Goal: Transaction & Acquisition: Purchase product/service

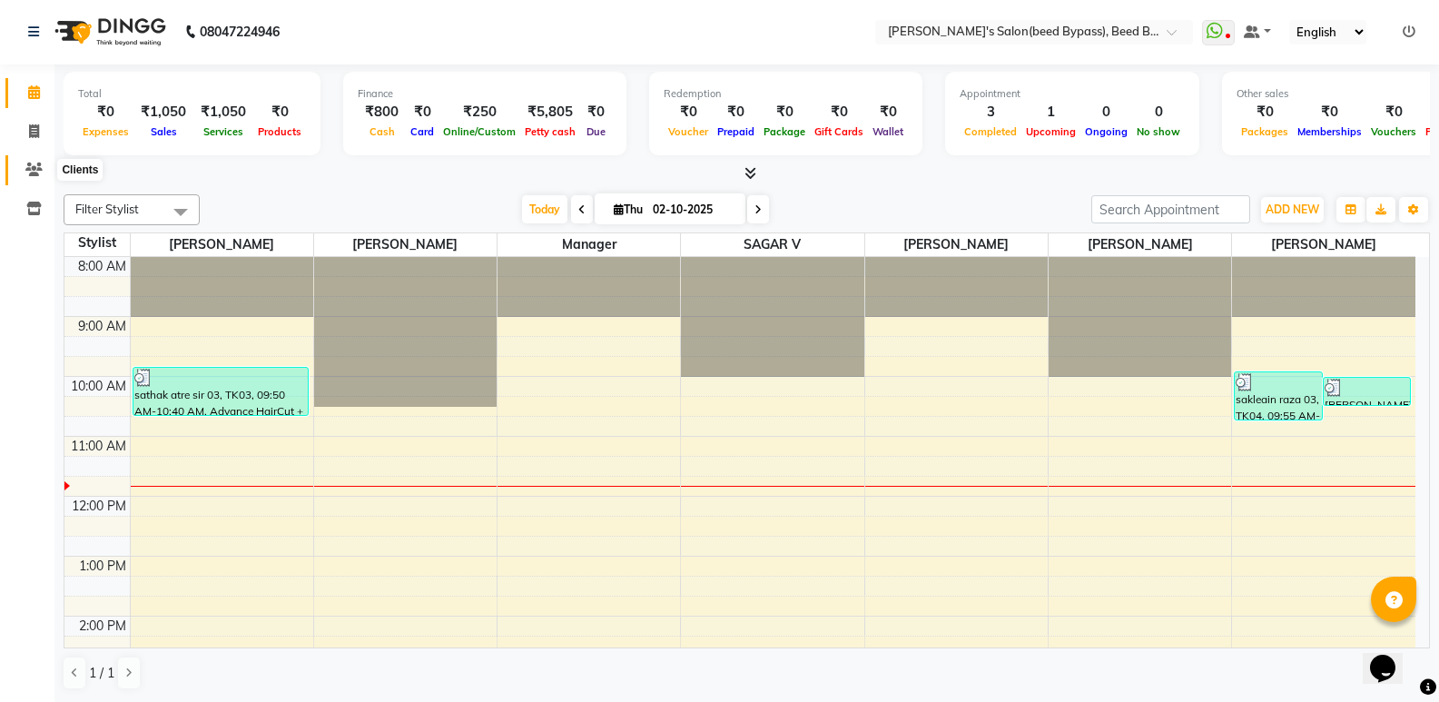
click at [32, 170] on icon at bounding box center [33, 169] width 17 height 14
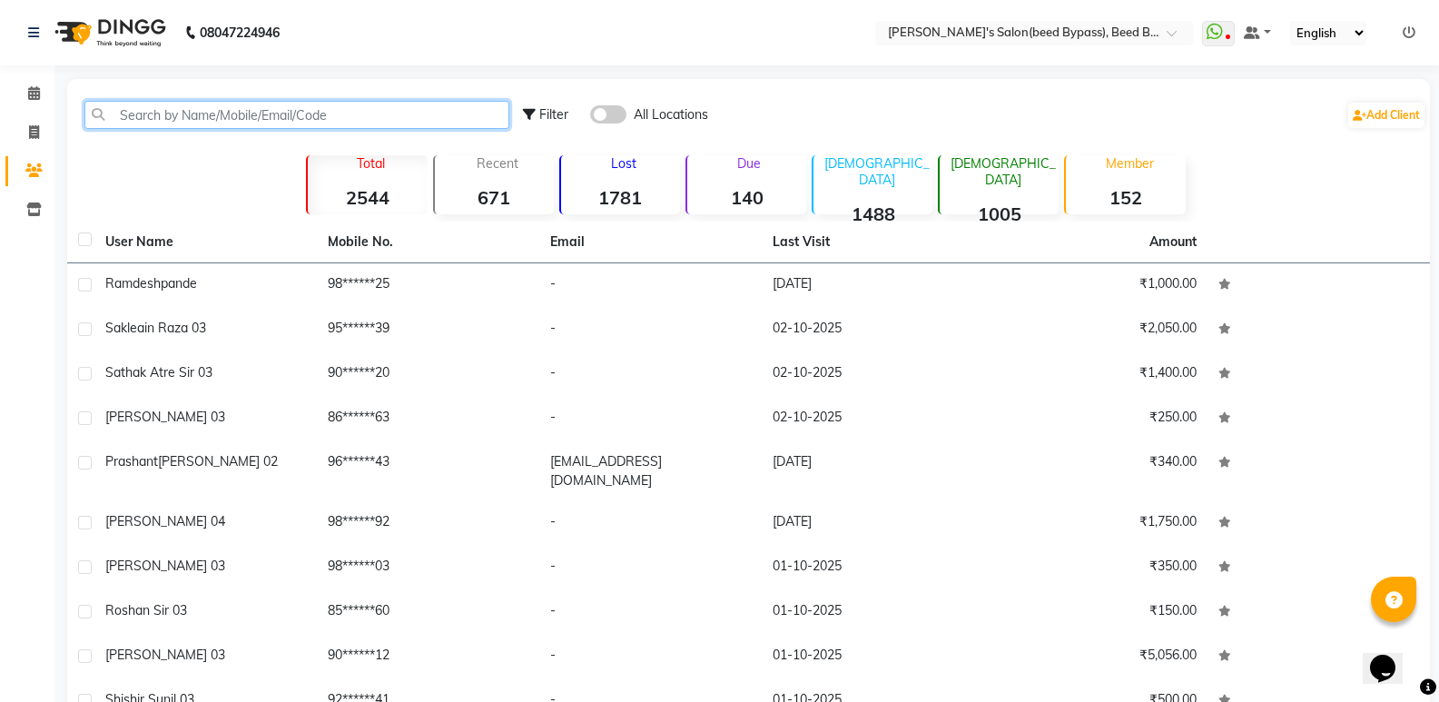
click at [192, 110] on input "text" at bounding box center [296, 115] width 425 height 28
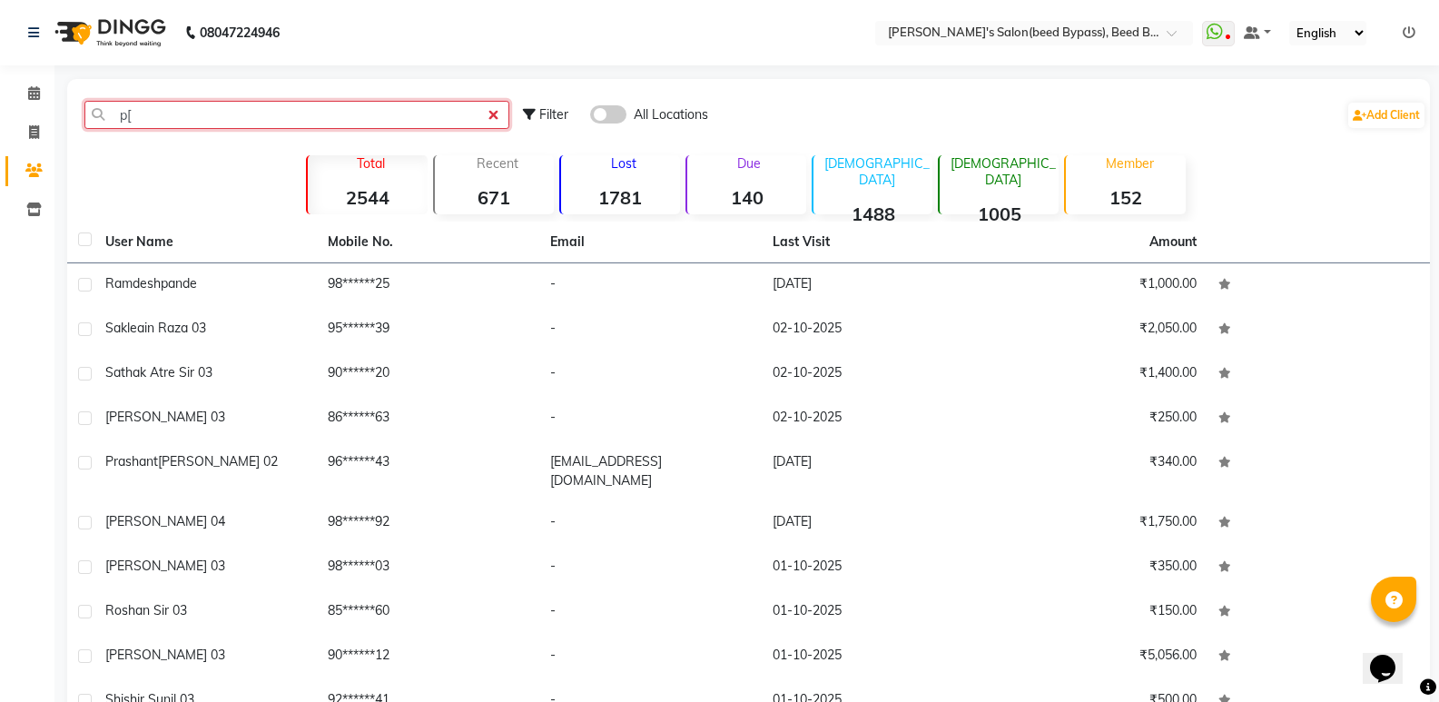
type input "p"
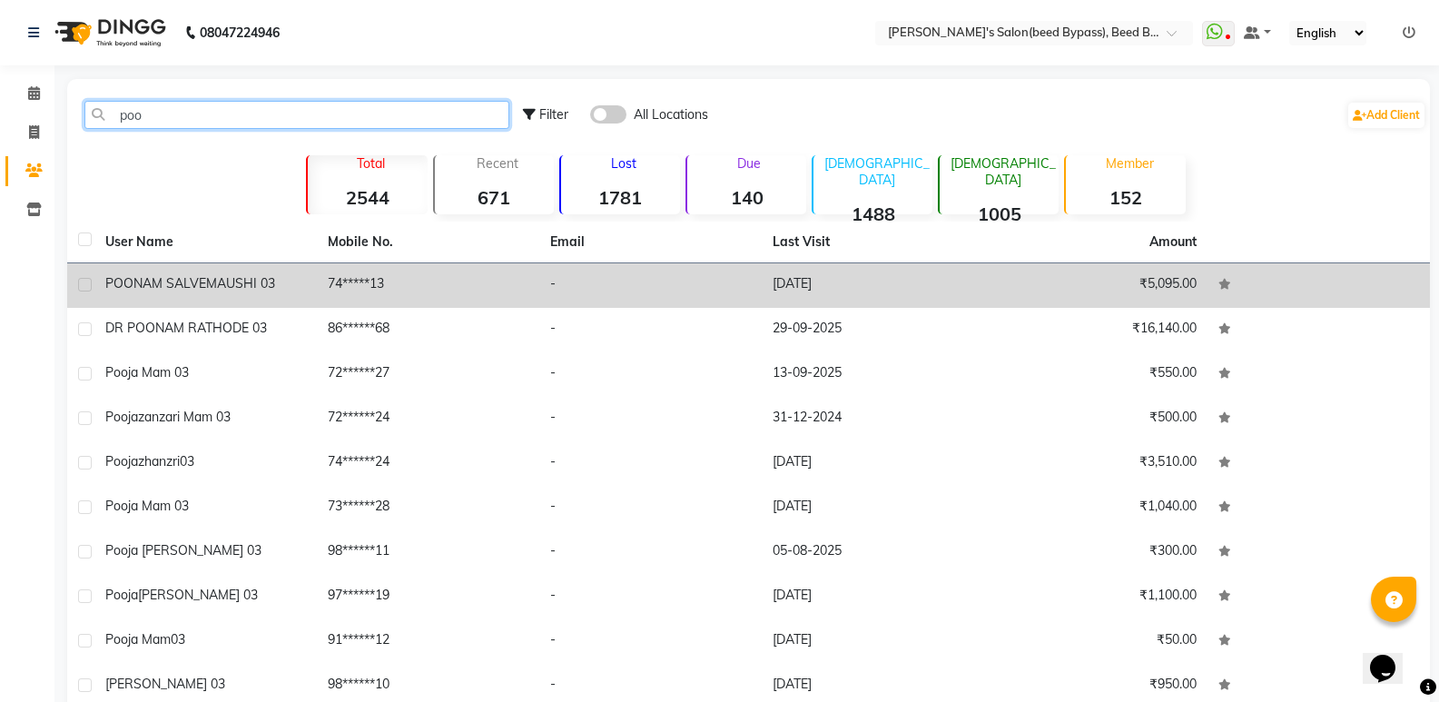
type input "poo"
click at [153, 279] on span "POONAM SALVE" at bounding box center [155, 283] width 101 height 16
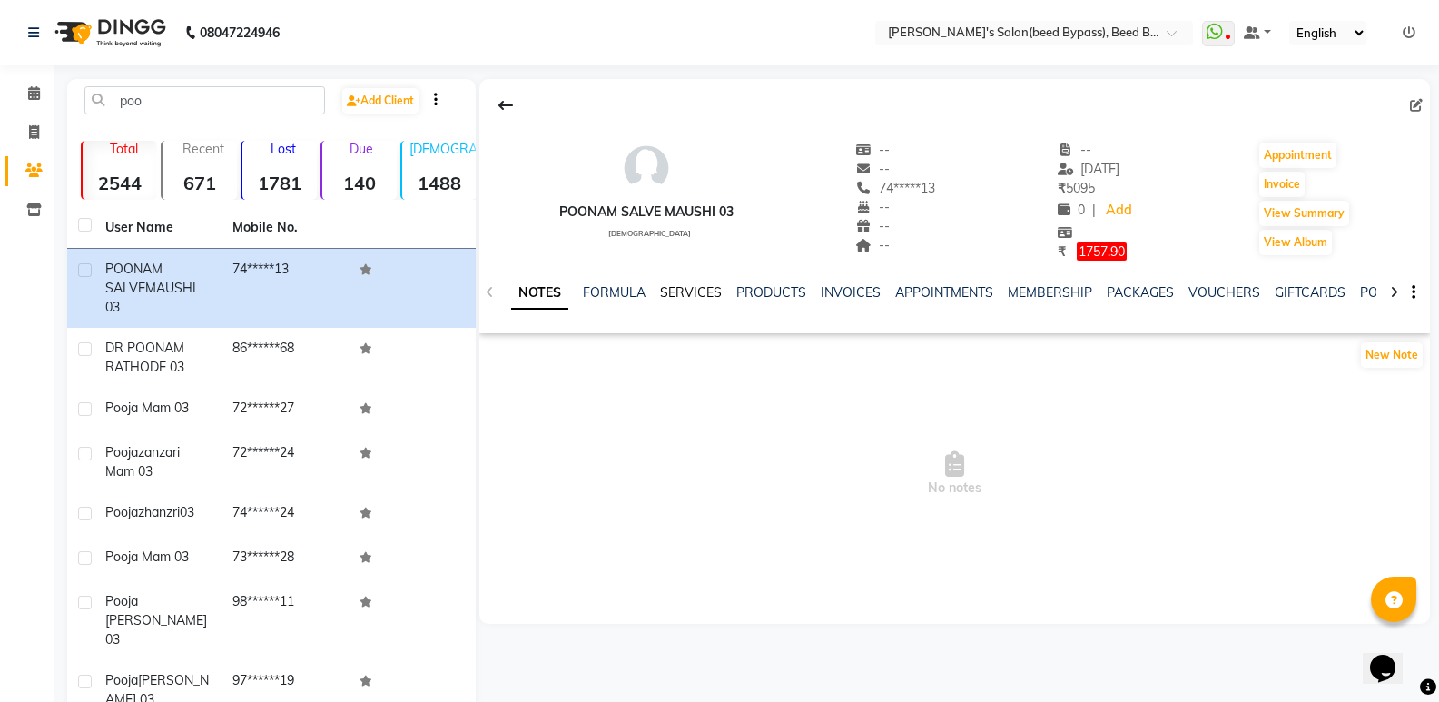
click at [692, 292] on link "SERVICES" at bounding box center [691, 292] width 62 height 16
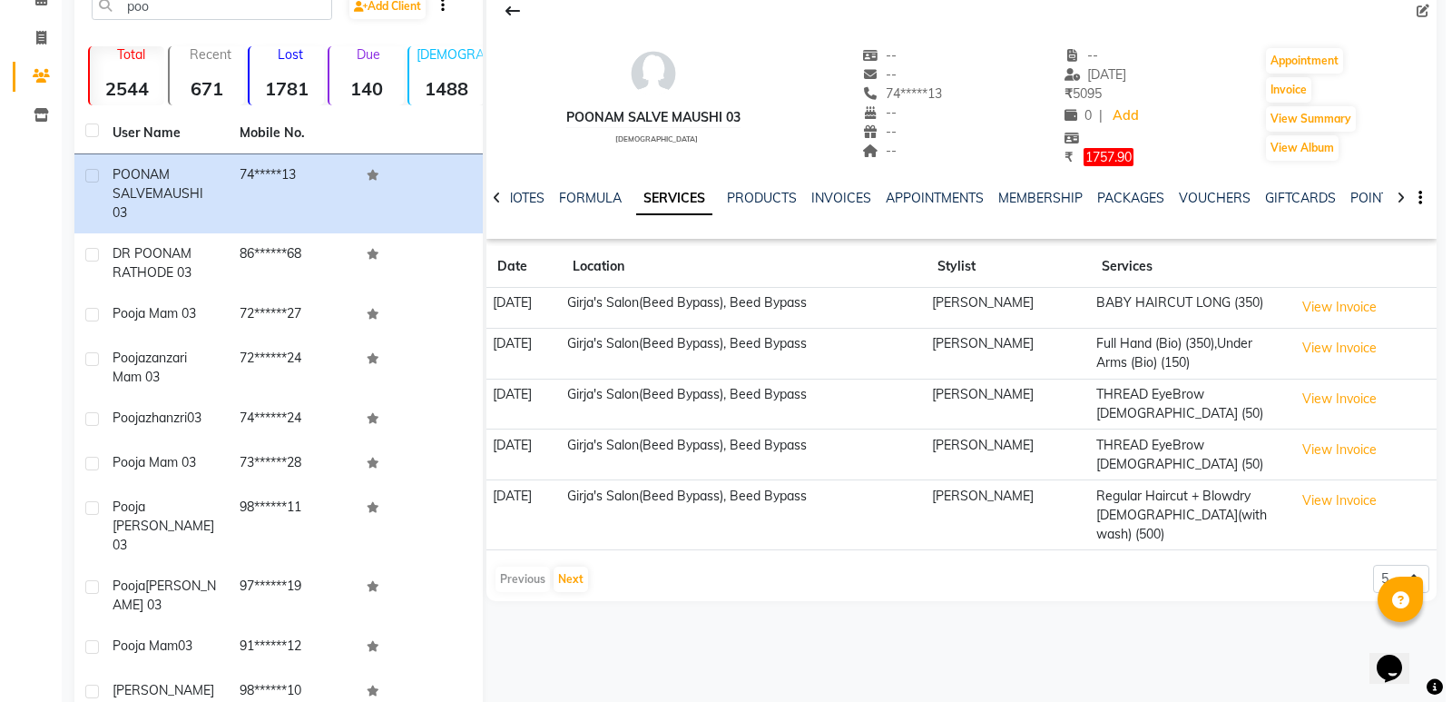
scroll to position [116, 0]
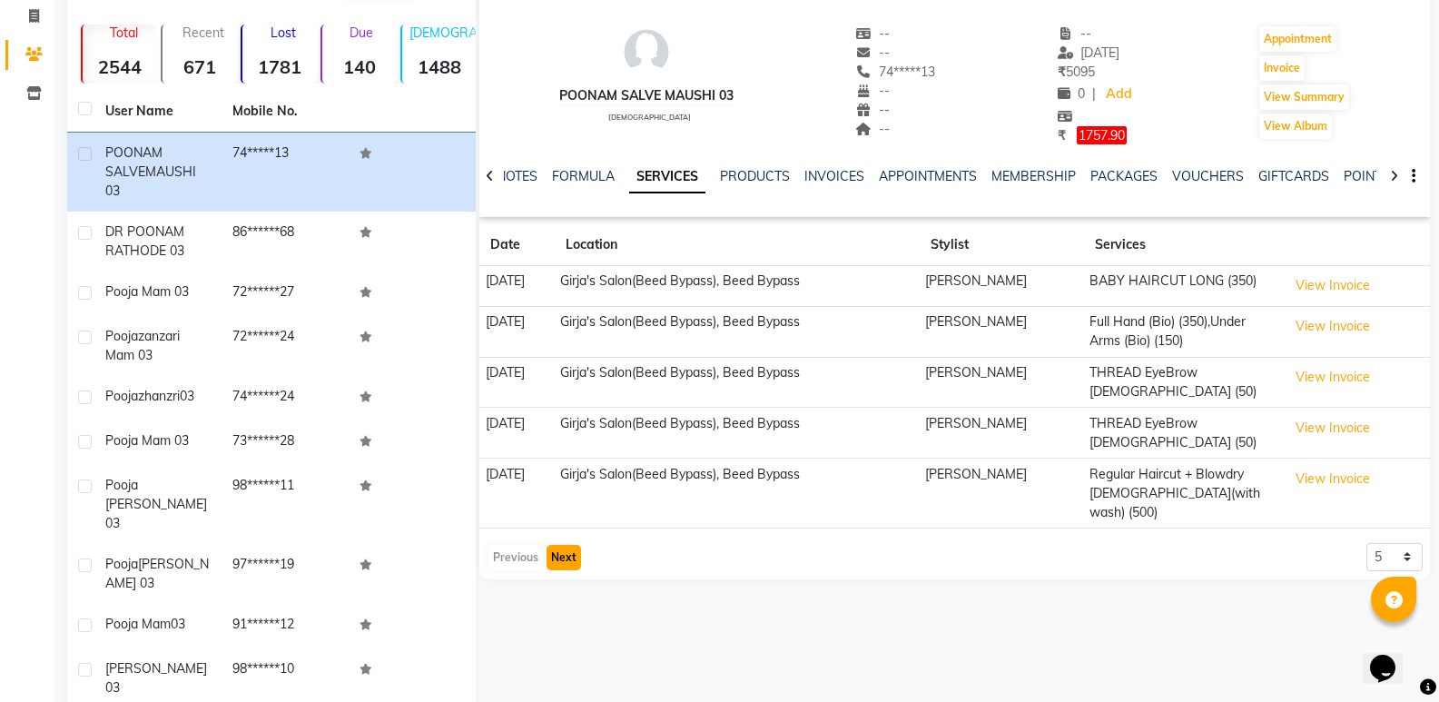
click at [573, 545] on button "Next" at bounding box center [563, 557] width 34 height 25
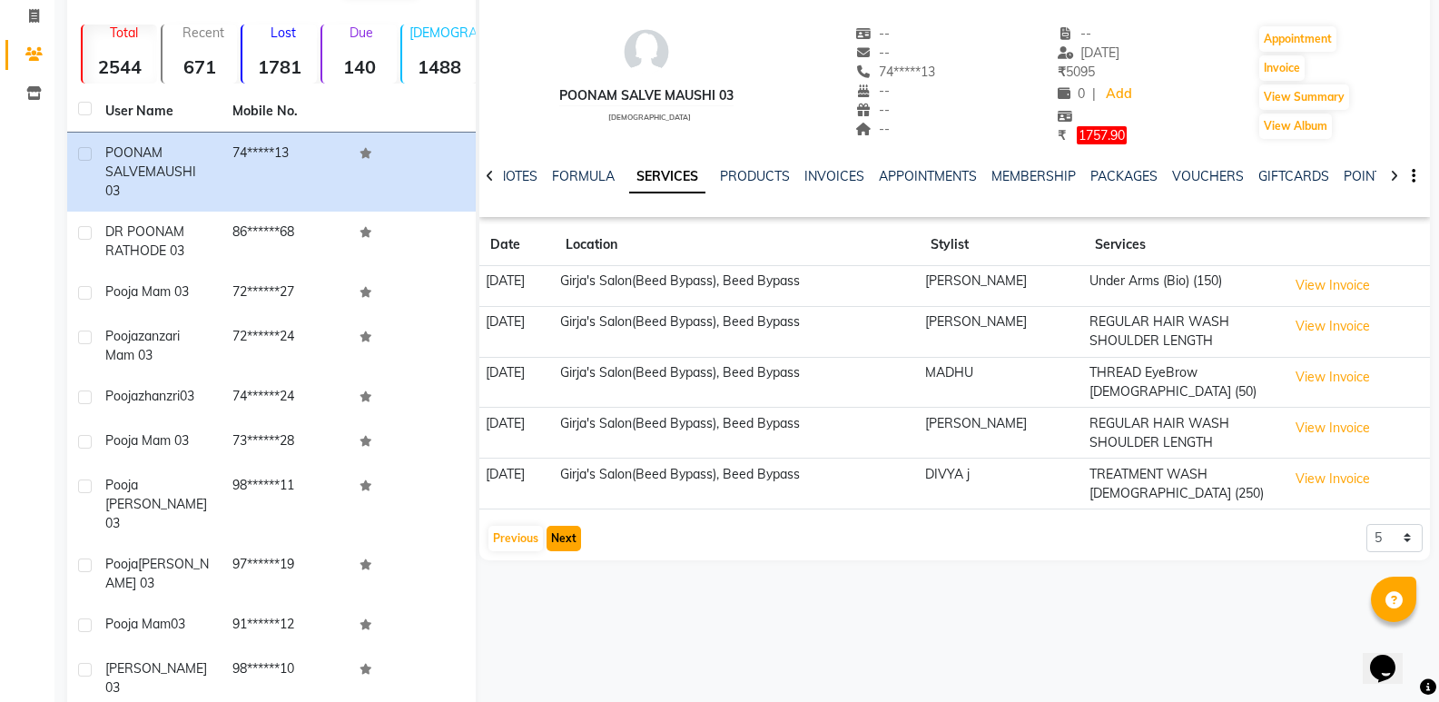
click at [554, 526] on button "Next" at bounding box center [563, 538] width 34 height 25
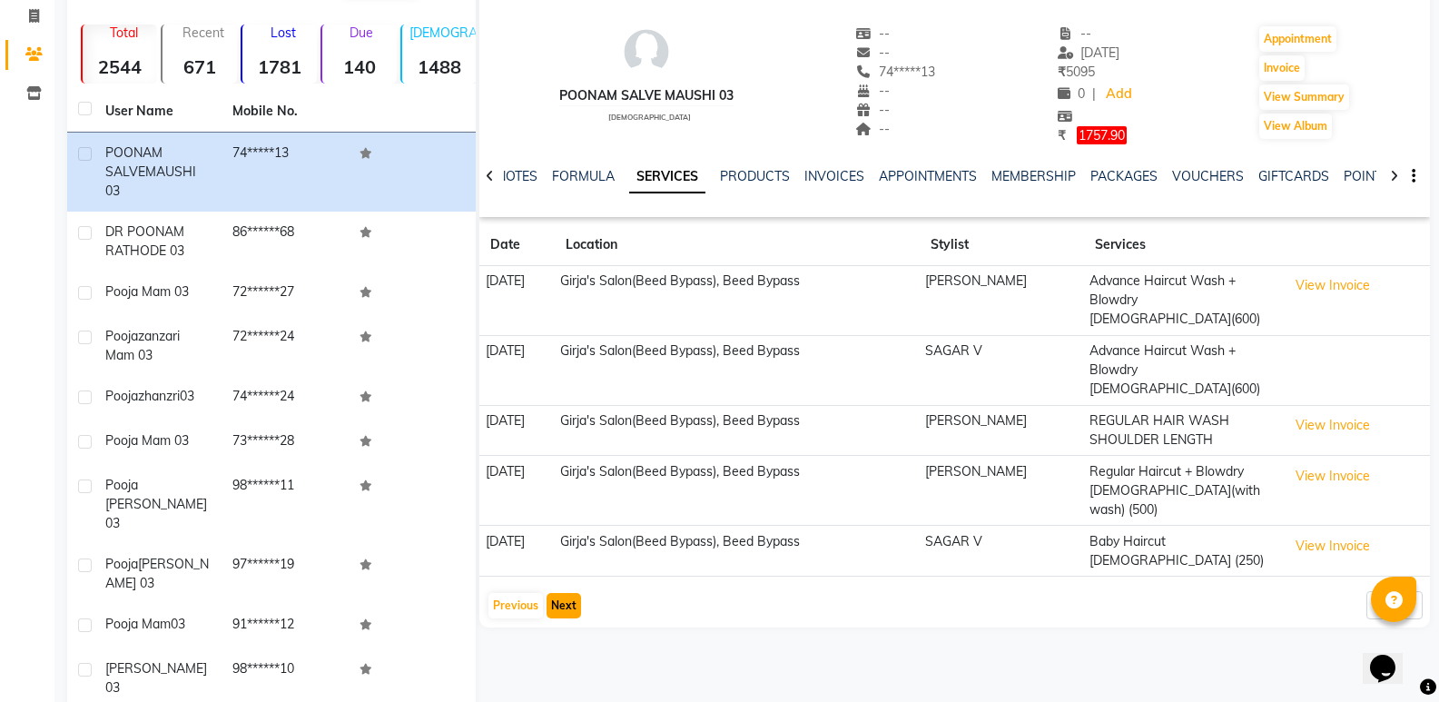
click at [564, 593] on button "Next" at bounding box center [563, 605] width 34 height 25
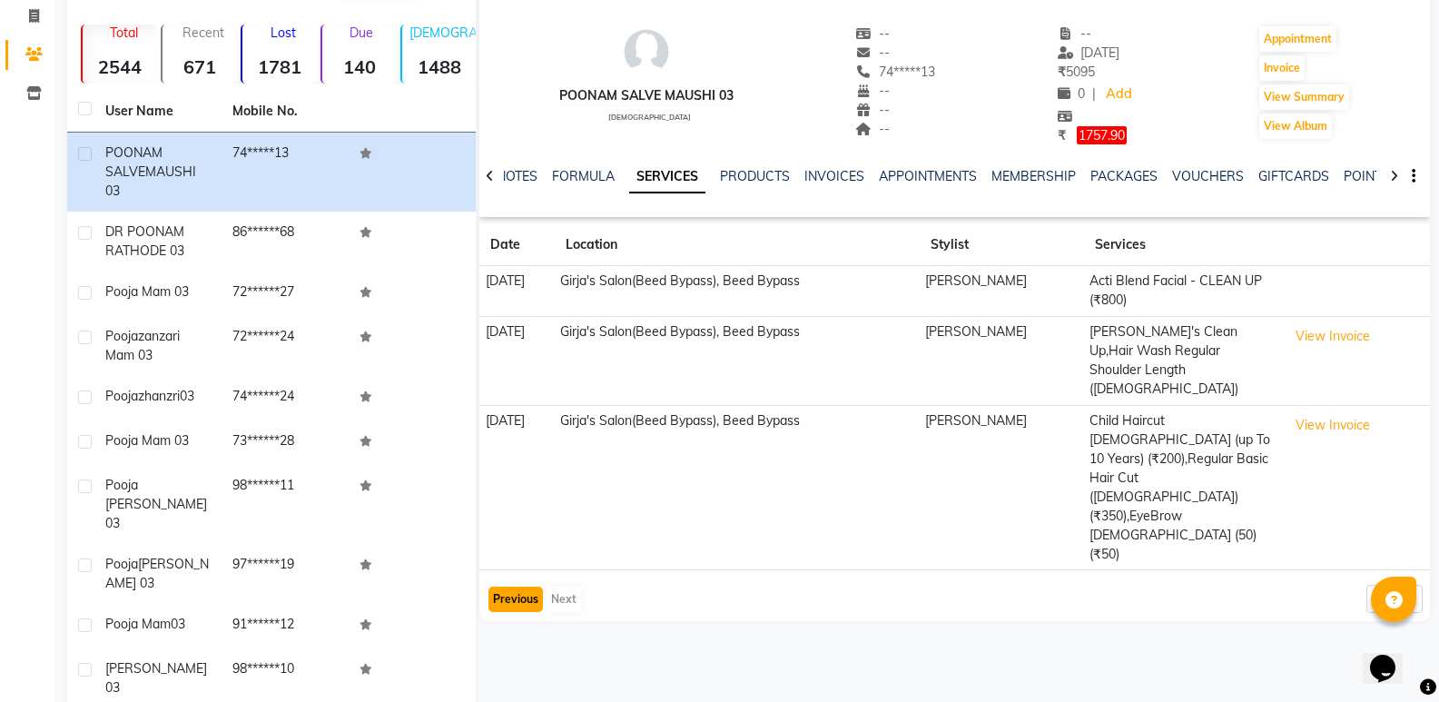
click at [507, 586] on button "Previous" at bounding box center [515, 598] width 54 height 25
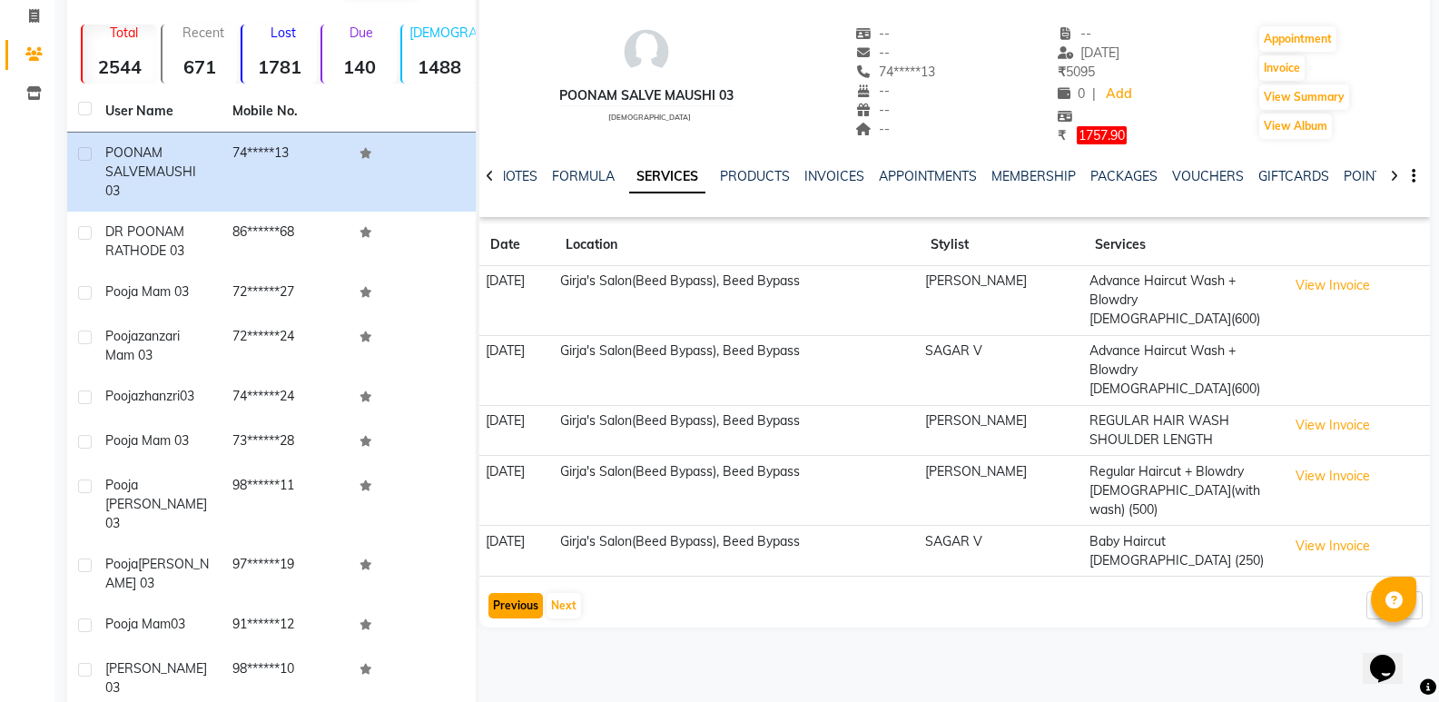
click at [507, 593] on button "Previous" at bounding box center [515, 605] width 54 height 25
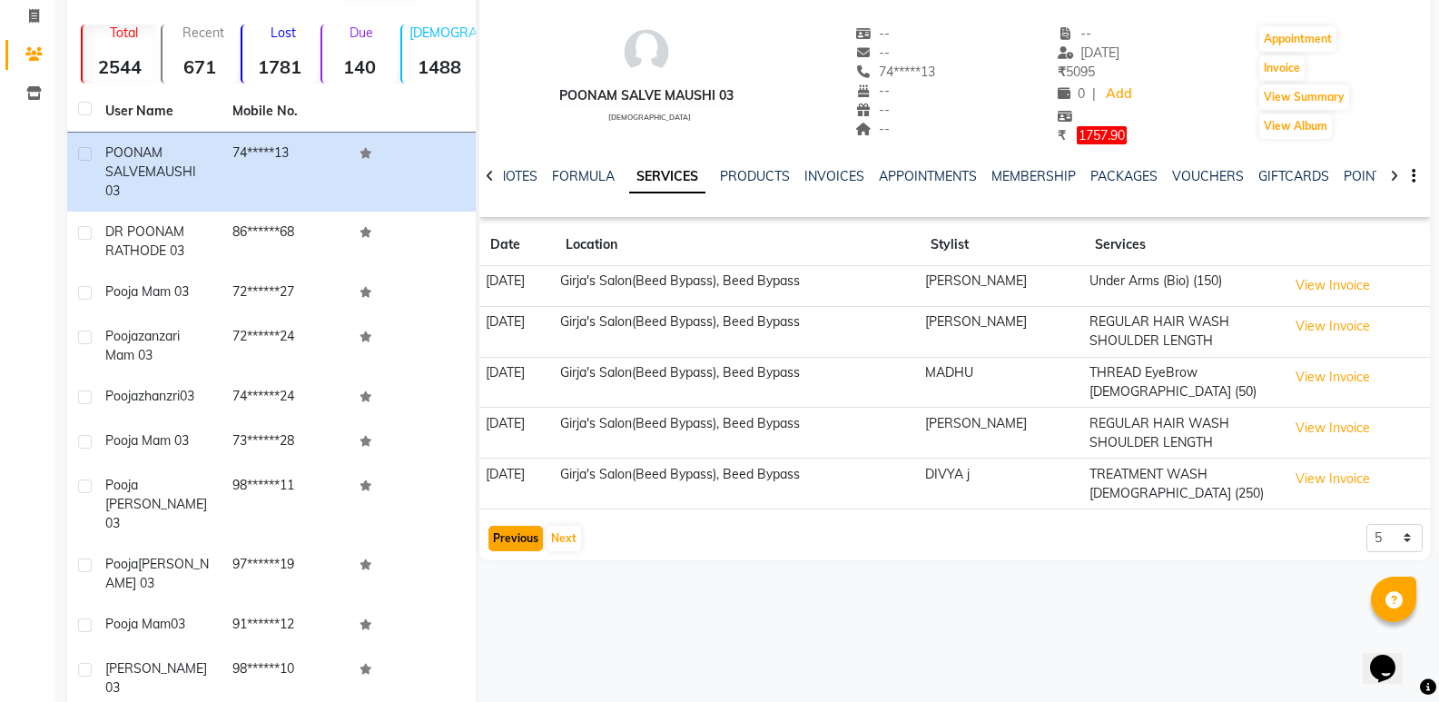
click at [513, 526] on button "Previous" at bounding box center [515, 538] width 54 height 25
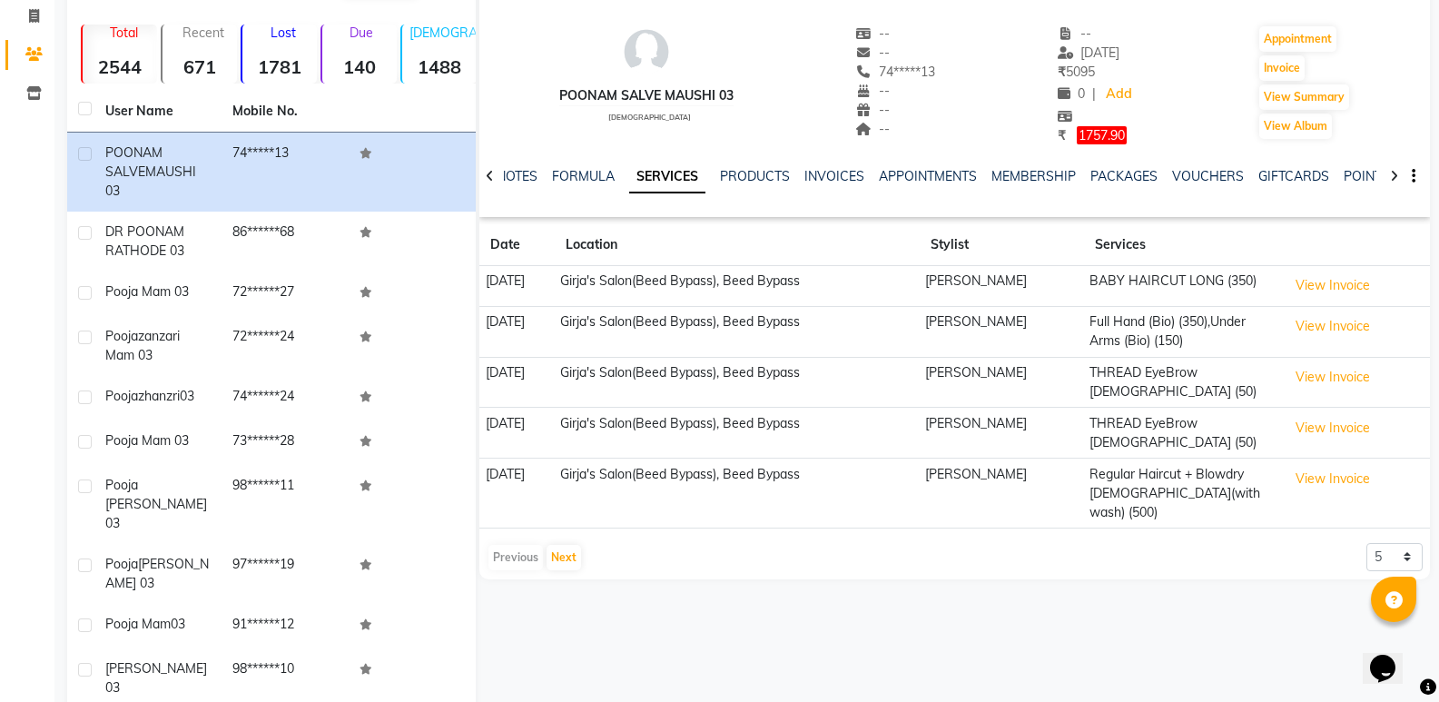
click at [508, 543] on div "Previous Next" at bounding box center [534, 557] width 96 height 29
click at [509, 543] on div "Previous Next" at bounding box center [534, 557] width 96 height 29
click at [559, 545] on button "Next" at bounding box center [563, 557] width 34 height 25
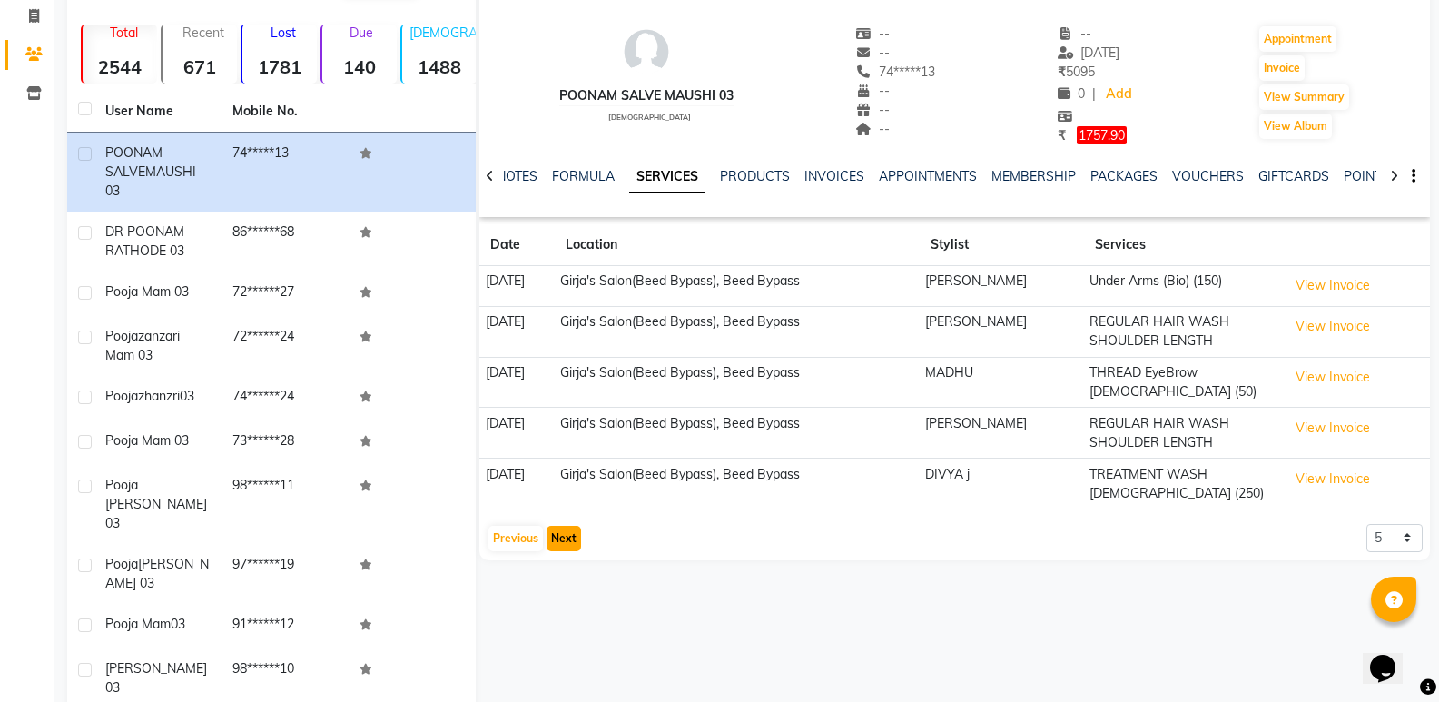
click at [555, 526] on button "Next" at bounding box center [563, 538] width 34 height 25
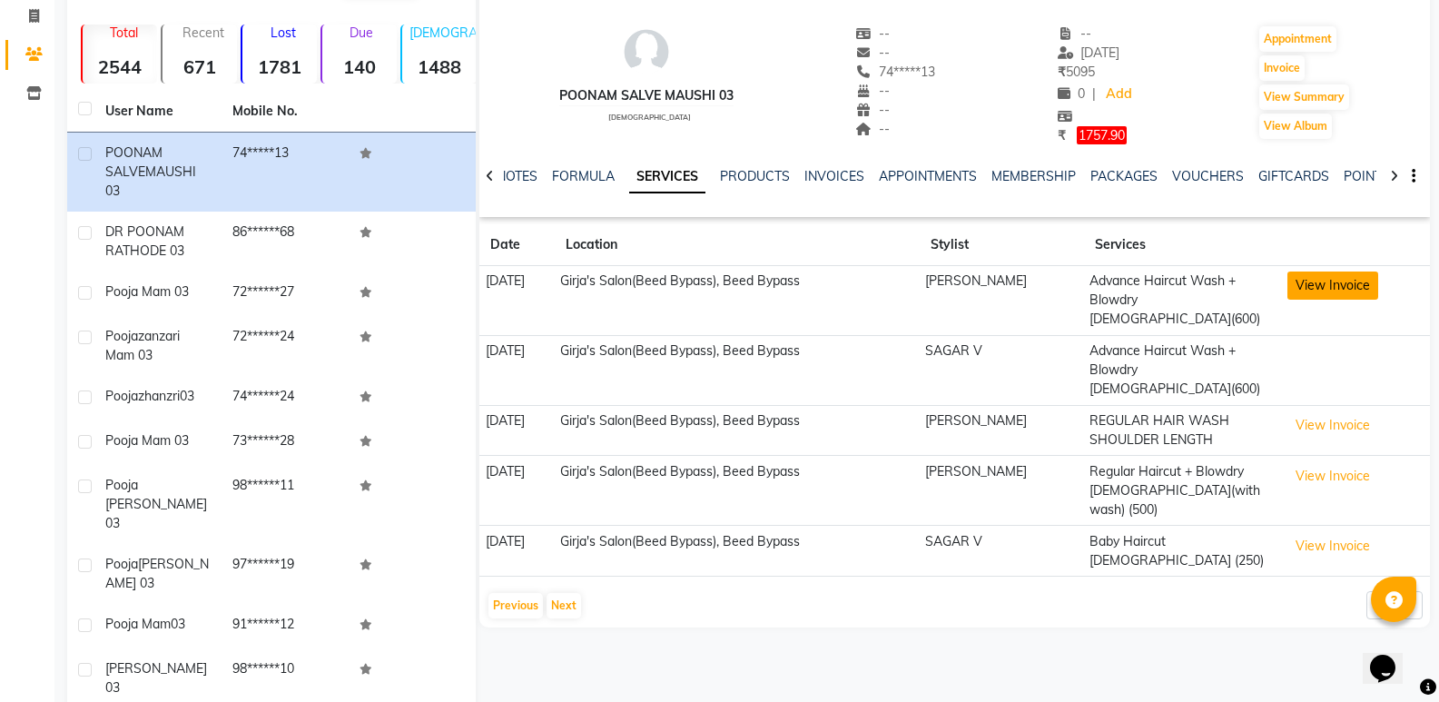
click at [1320, 290] on button "View Invoice" at bounding box center [1332, 285] width 91 height 28
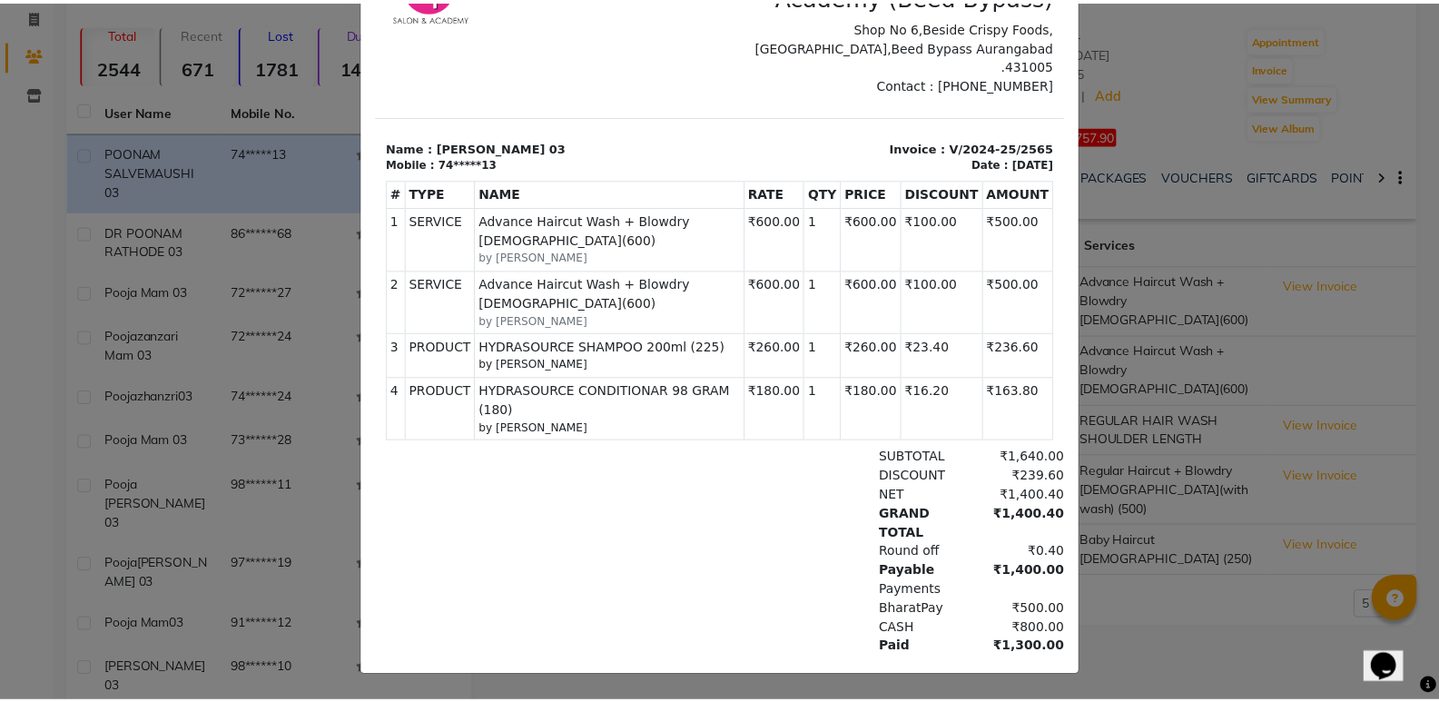
scroll to position [0, 0]
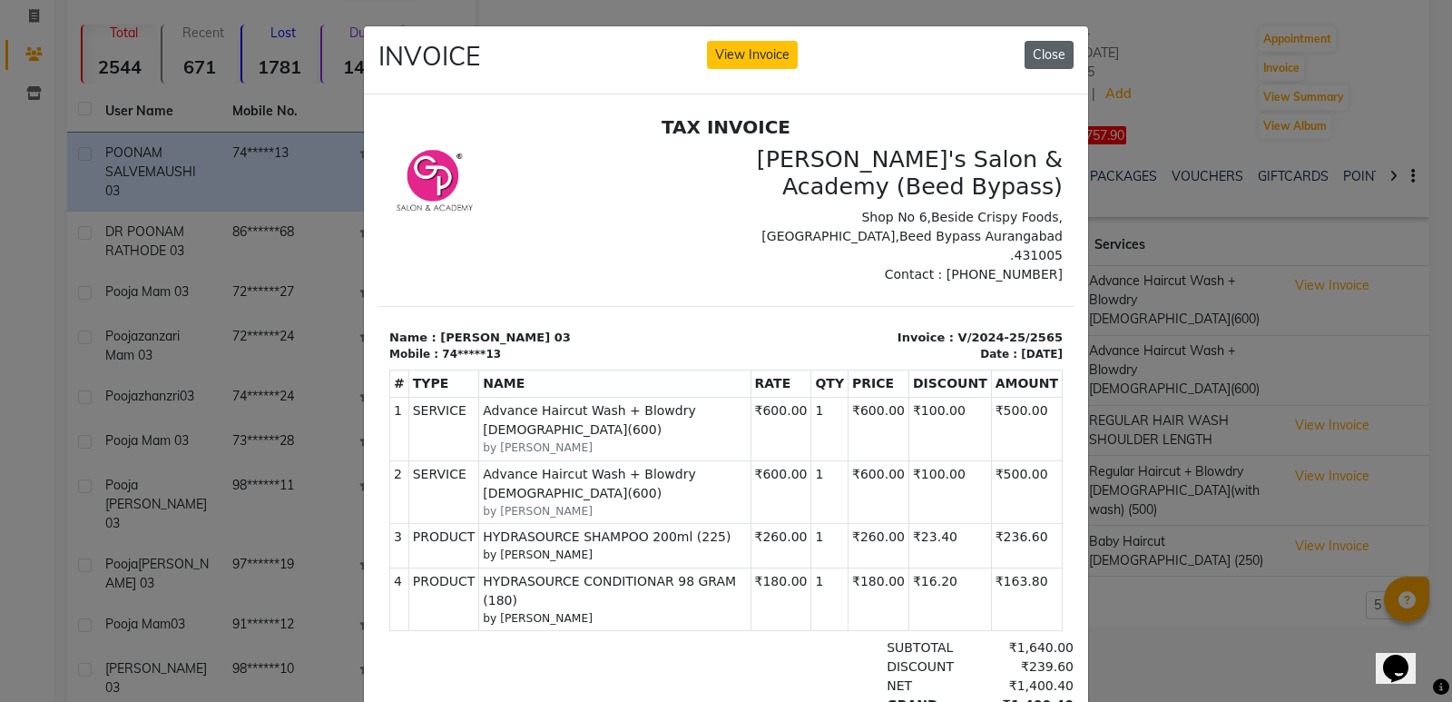
click at [1046, 50] on button "Close" at bounding box center [1049, 55] width 49 height 28
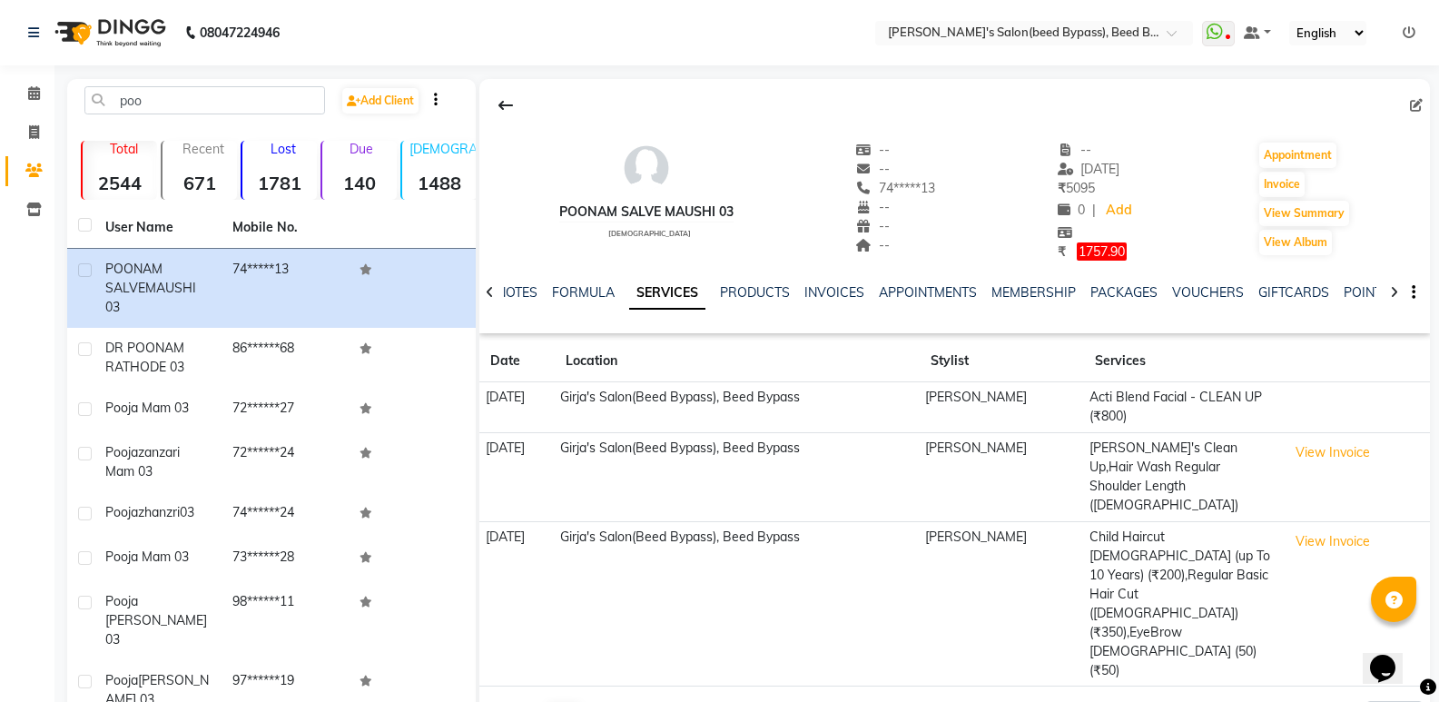
click at [496, 701] on button "Previous" at bounding box center [515, 714] width 54 height 25
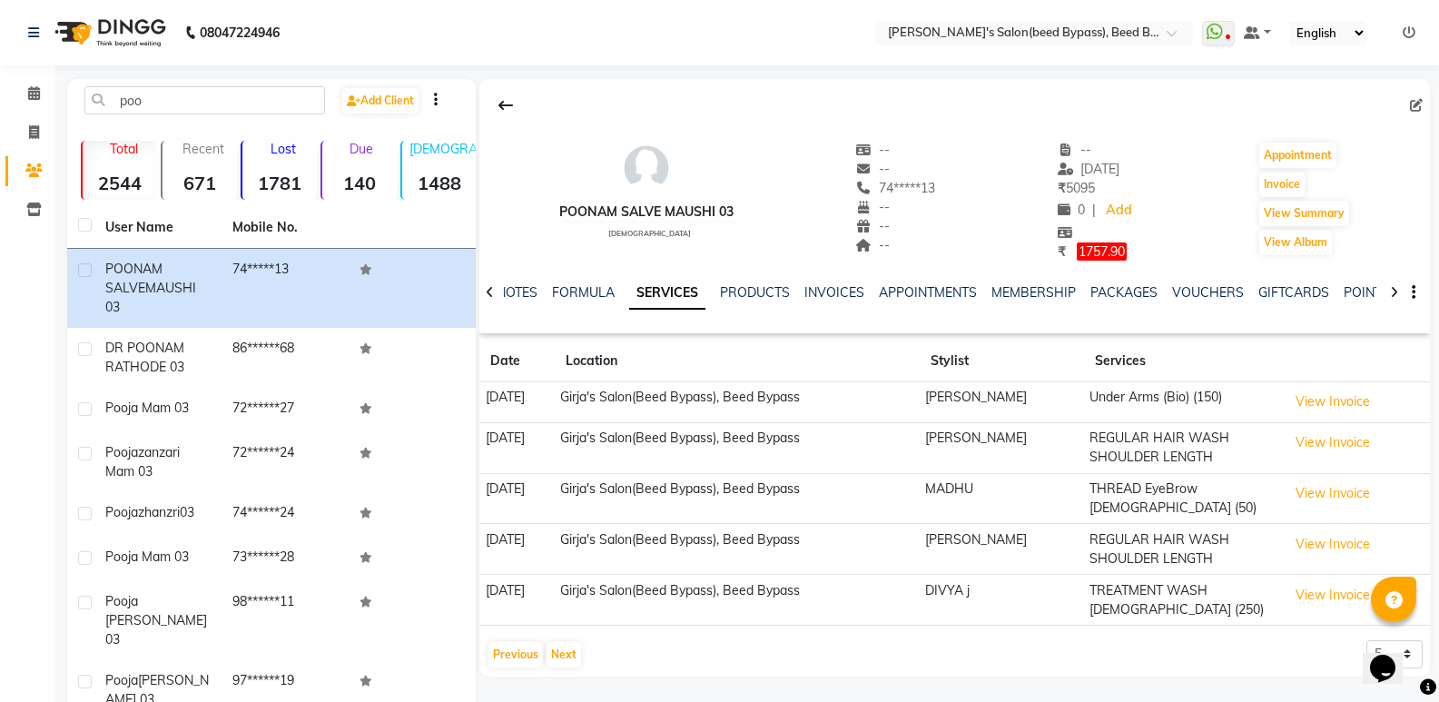
click at [521, 657] on div "POONAM SALVE MAUSHI 03 [DEMOGRAPHIC_DATA] -- -- 74*****13 -- -- -- -- [DATE] ₹ …" at bounding box center [953, 477] width 954 height 796
click at [521, 642] on button "Previous" at bounding box center [515, 654] width 54 height 25
click at [521, 659] on div "Previous Next" at bounding box center [534, 673] width 96 height 29
click at [31, 136] on icon at bounding box center [34, 132] width 10 height 14
select select "service"
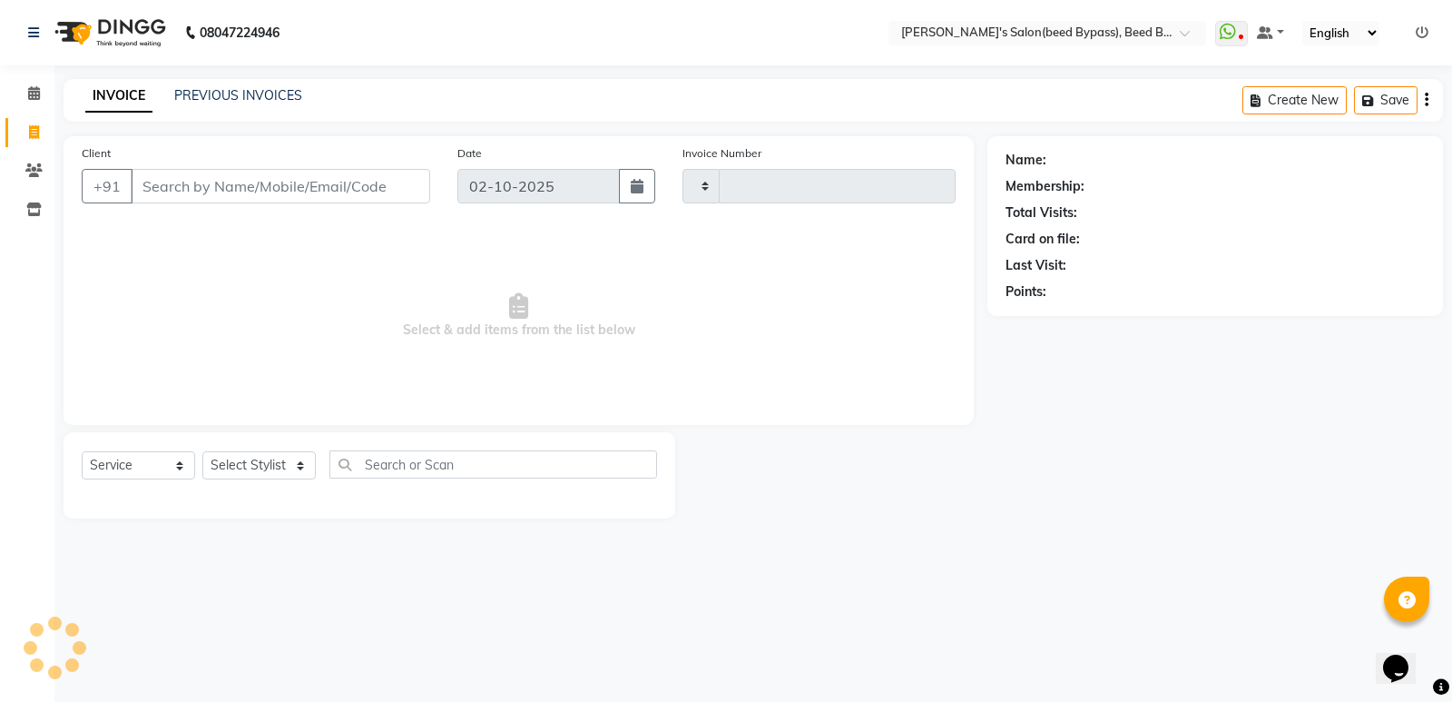
type input "2850"
select select "4176"
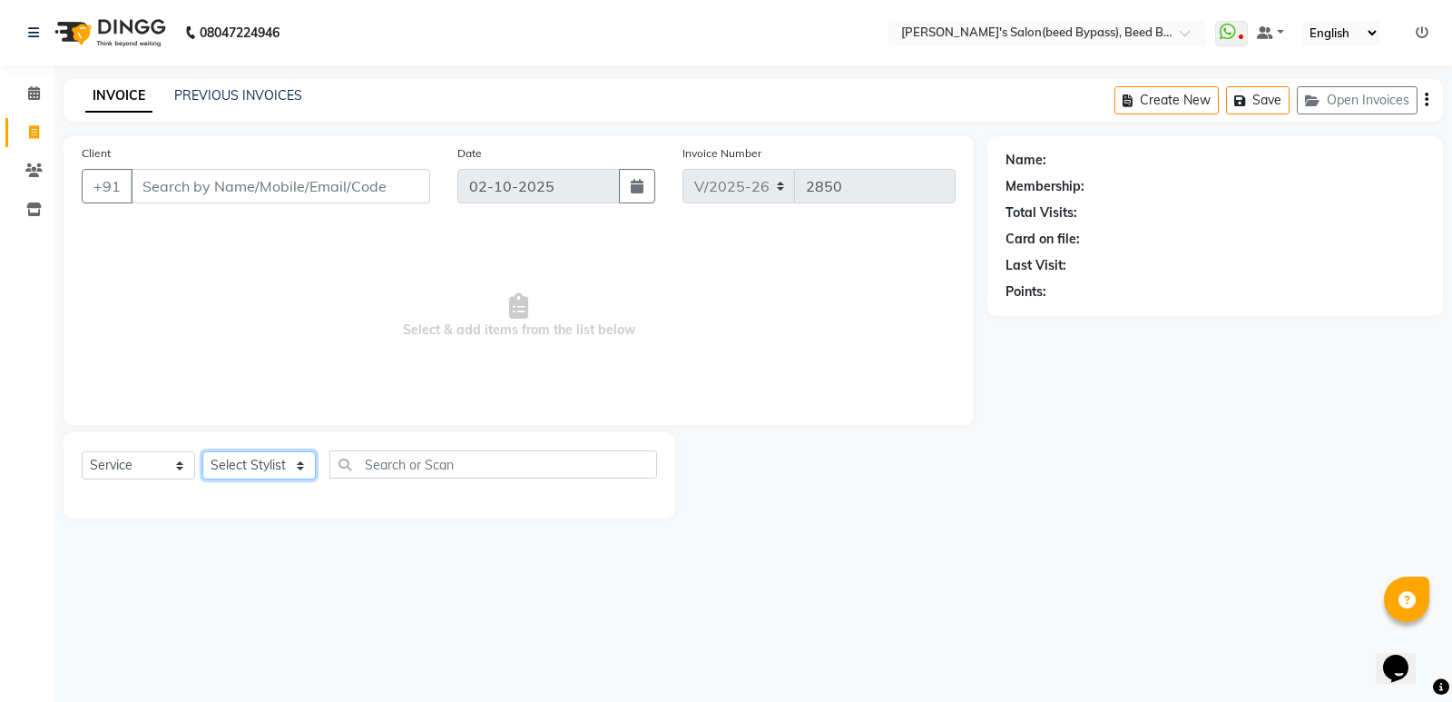
click at [294, 460] on select "Select Stylist" at bounding box center [258, 465] width 113 height 28
select select "77699"
click at [202, 451] on select "Select Stylist [PERSON_NAME] manager [PERSON_NAME] V sagar [PERSON_NAME] [PERSO…" at bounding box center [258, 465] width 113 height 28
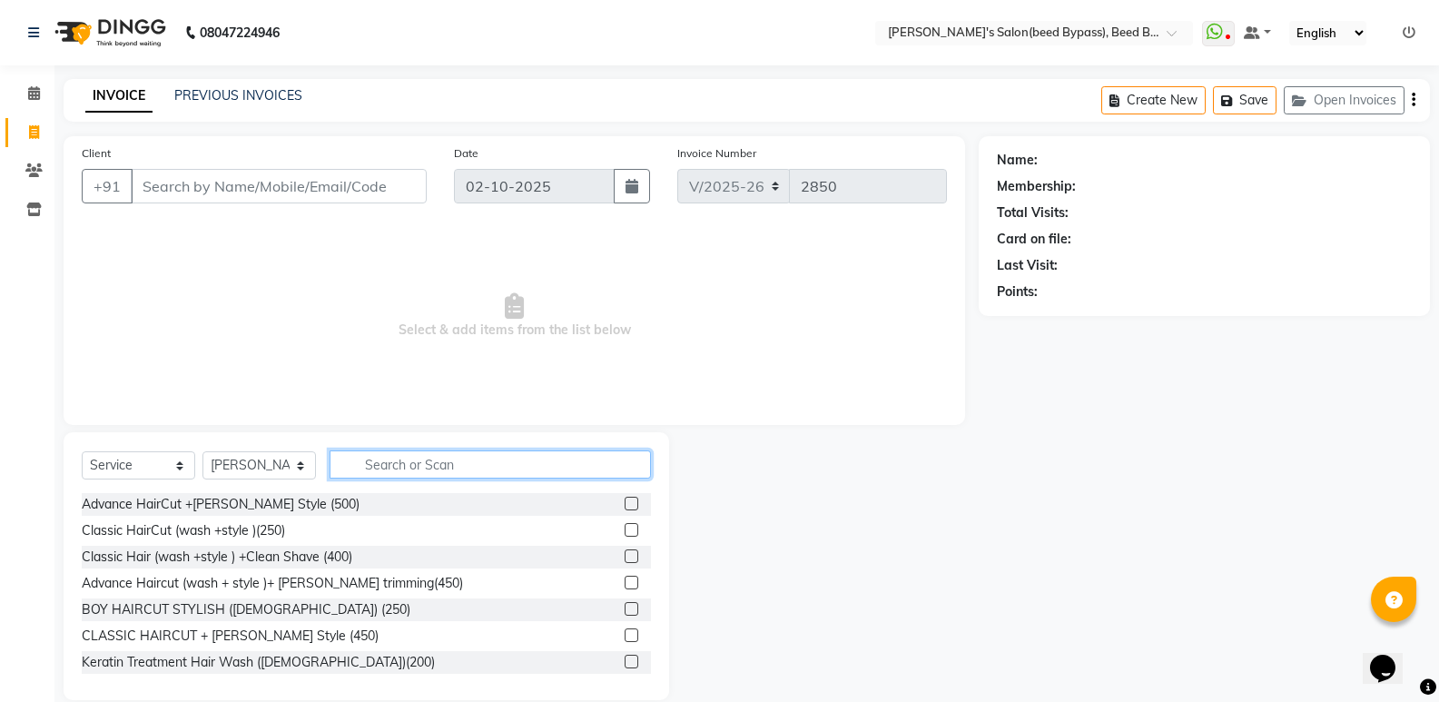
click at [414, 467] on input "text" at bounding box center [489, 464] width 321 height 28
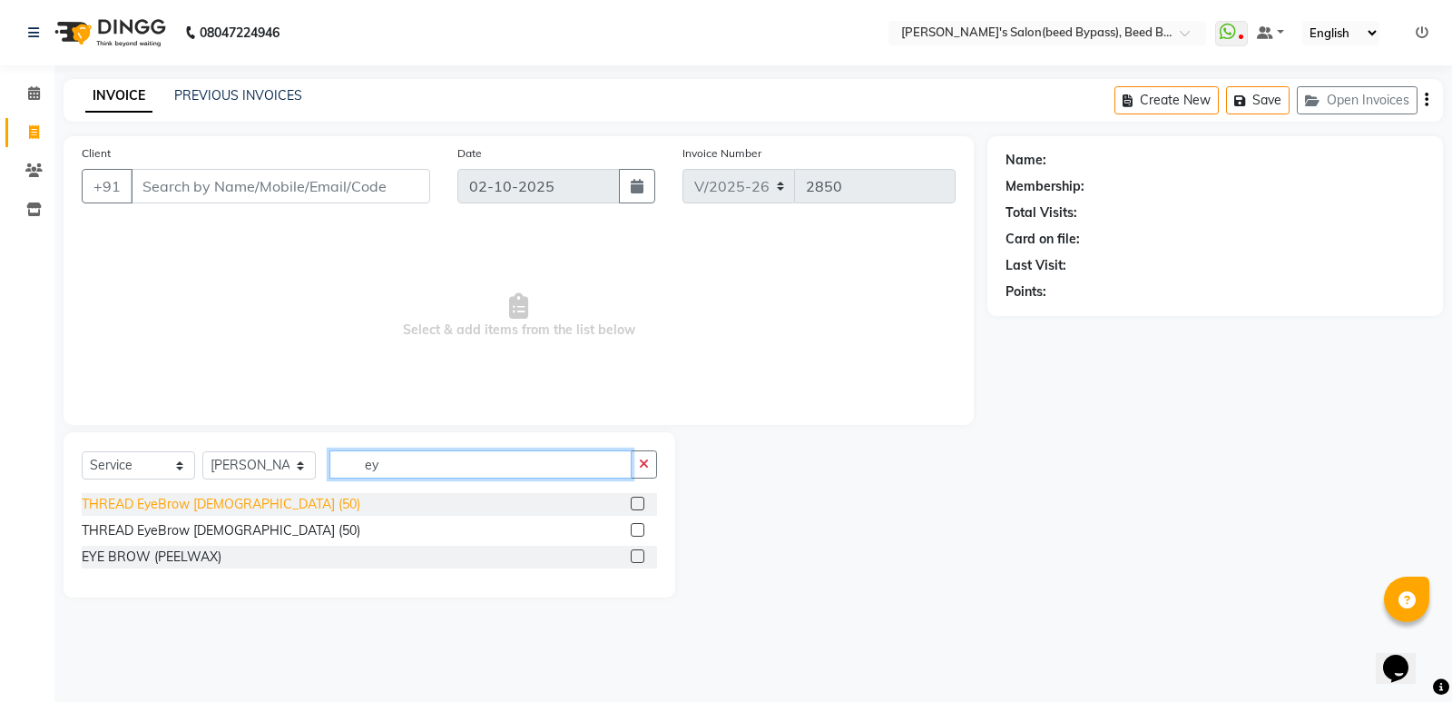
type input "ey"
click at [163, 495] on div "THREAD EyeBrow [DEMOGRAPHIC_DATA] (50)" at bounding box center [221, 504] width 279 height 19
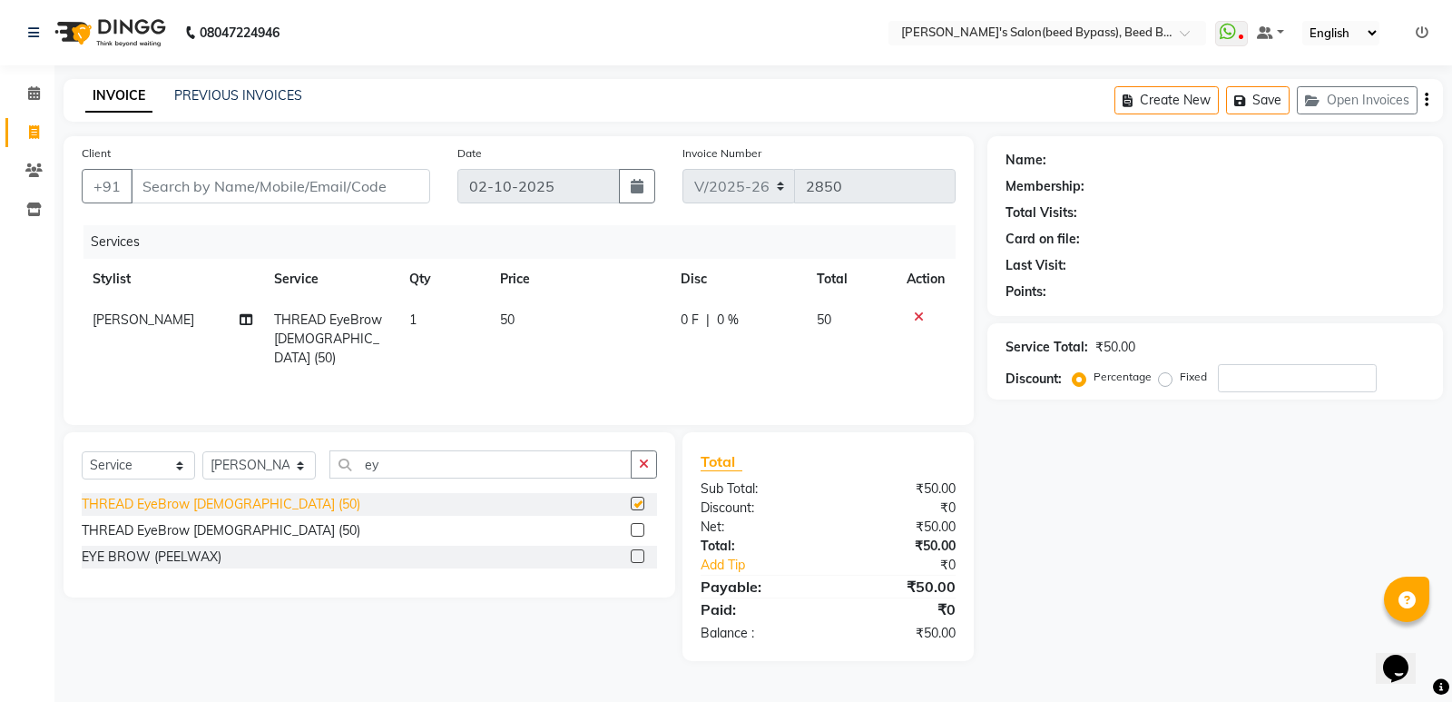
checkbox input "false"
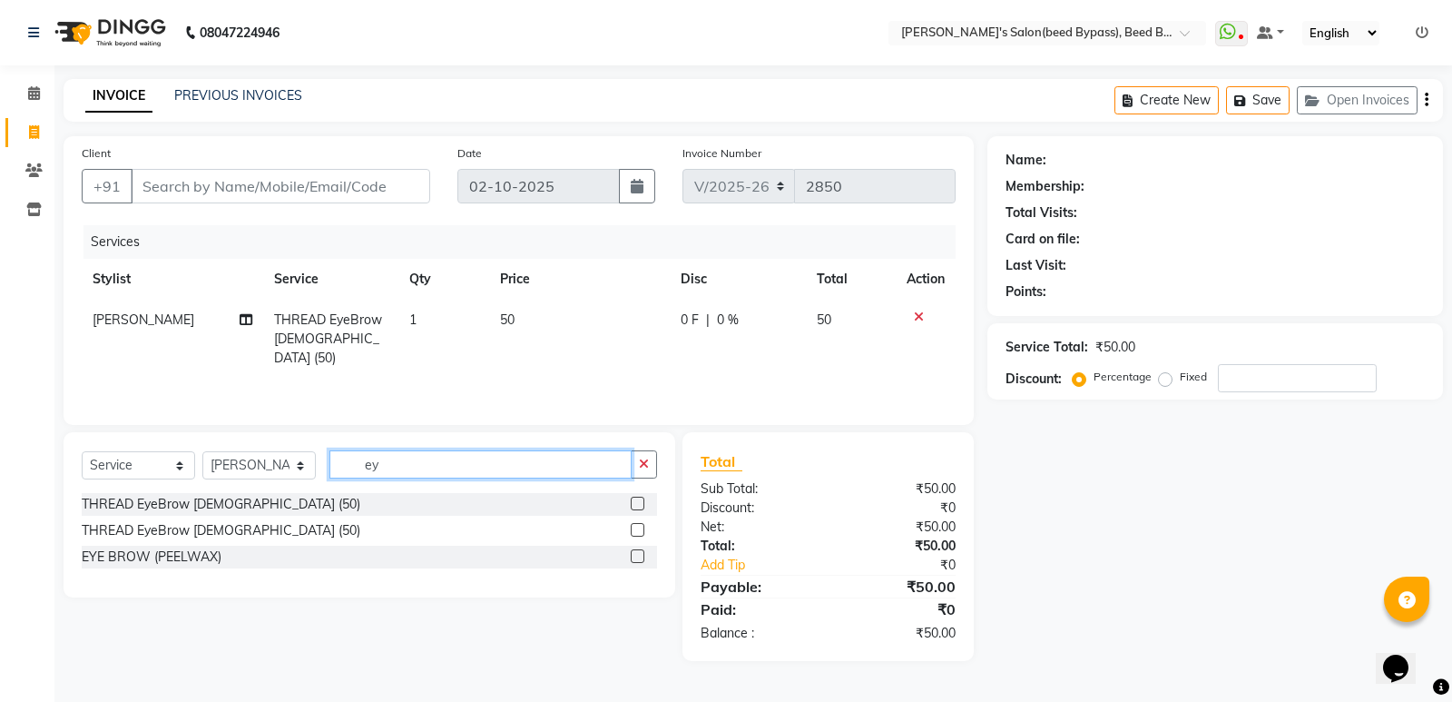
click at [385, 474] on input "ey" at bounding box center [480, 464] width 302 height 28
type input "e"
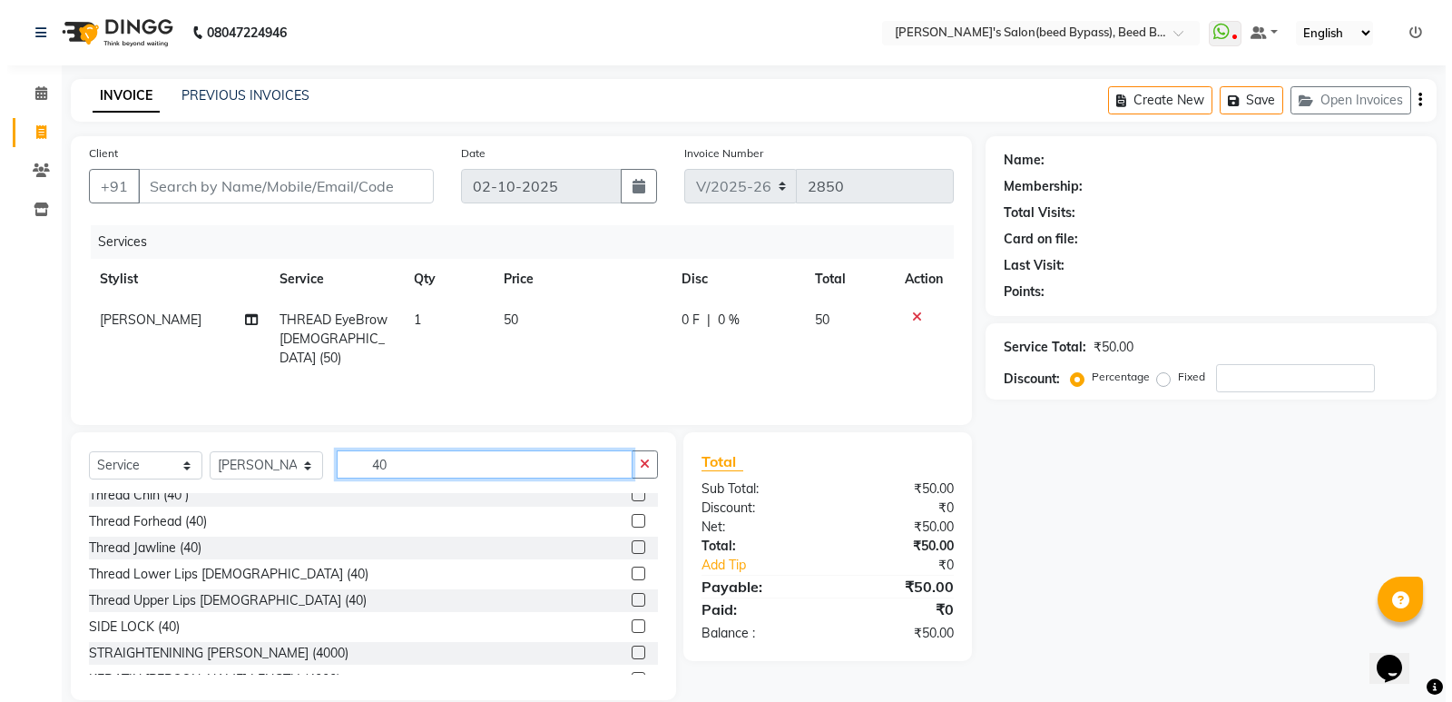
scroll to position [545, 0]
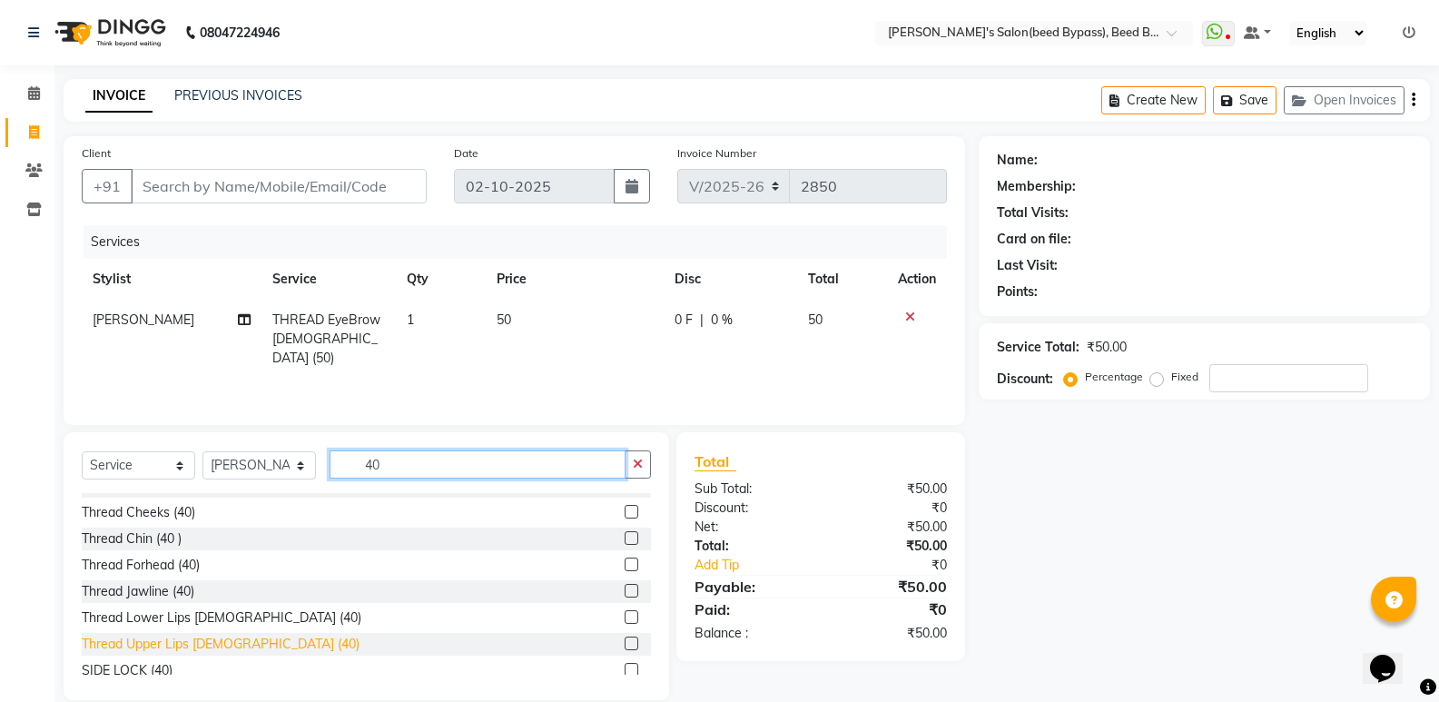
type input "40"
click at [177, 640] on div "Thread Upper Lips [DEMOGRAPHIC_DATA] (40)" at bounding box center [221, 643] width 278 height 19
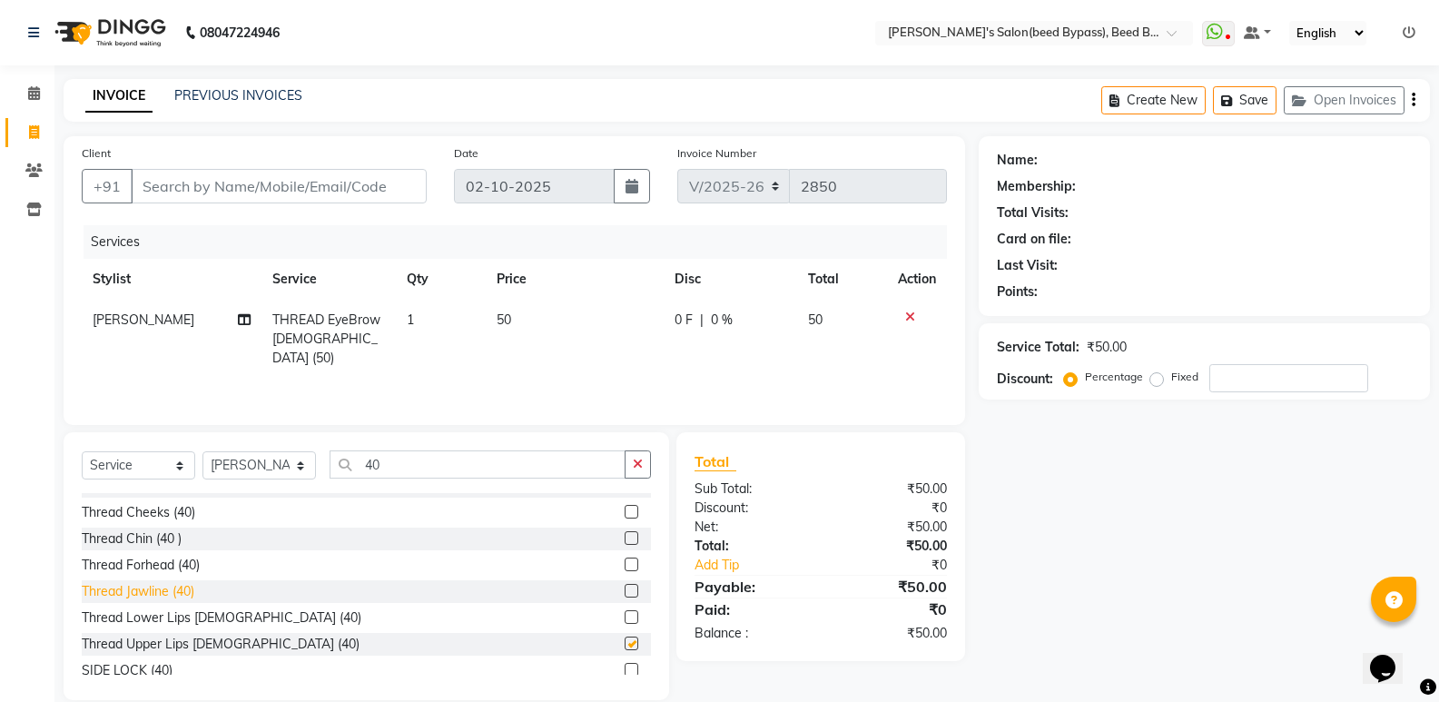
checkbox input "false"
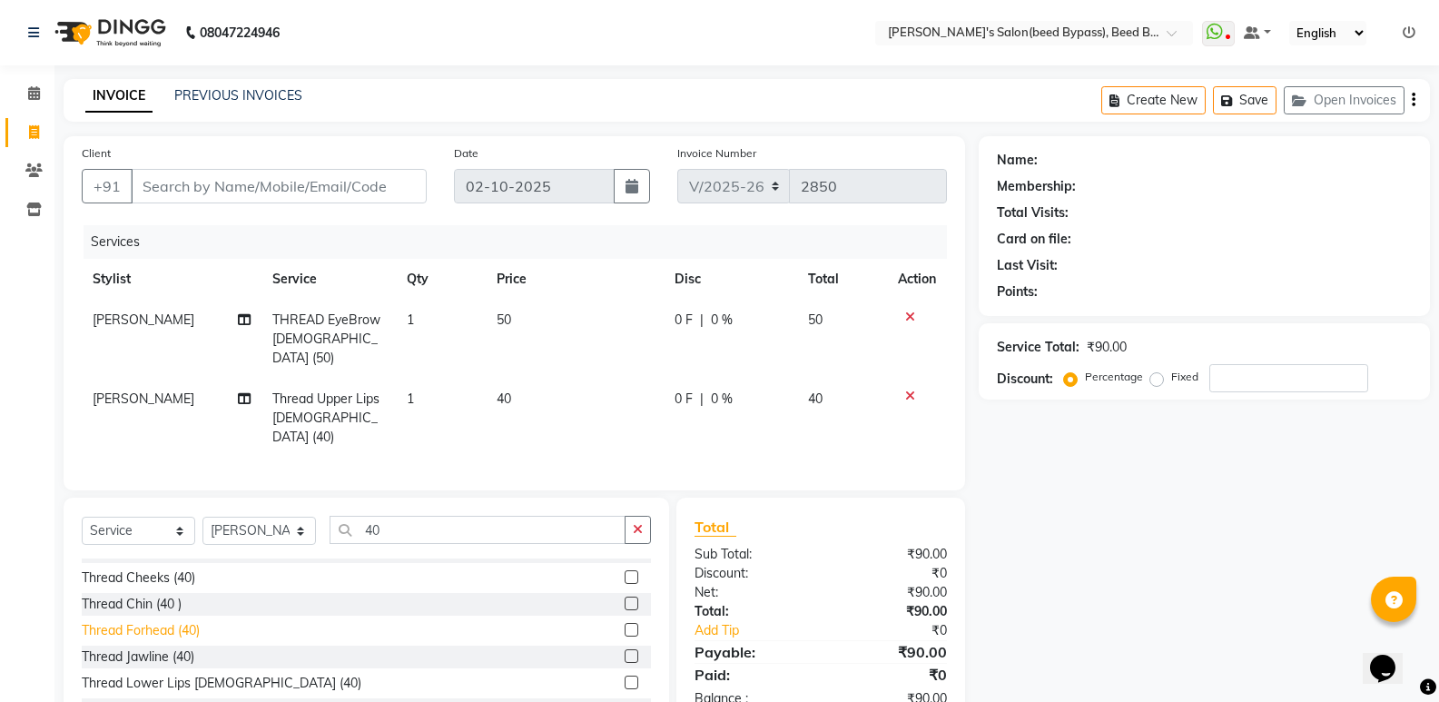
click at [152, 621] on div "Thread Forhead (40)" at bounding box center [141, 630] width 118 height 19
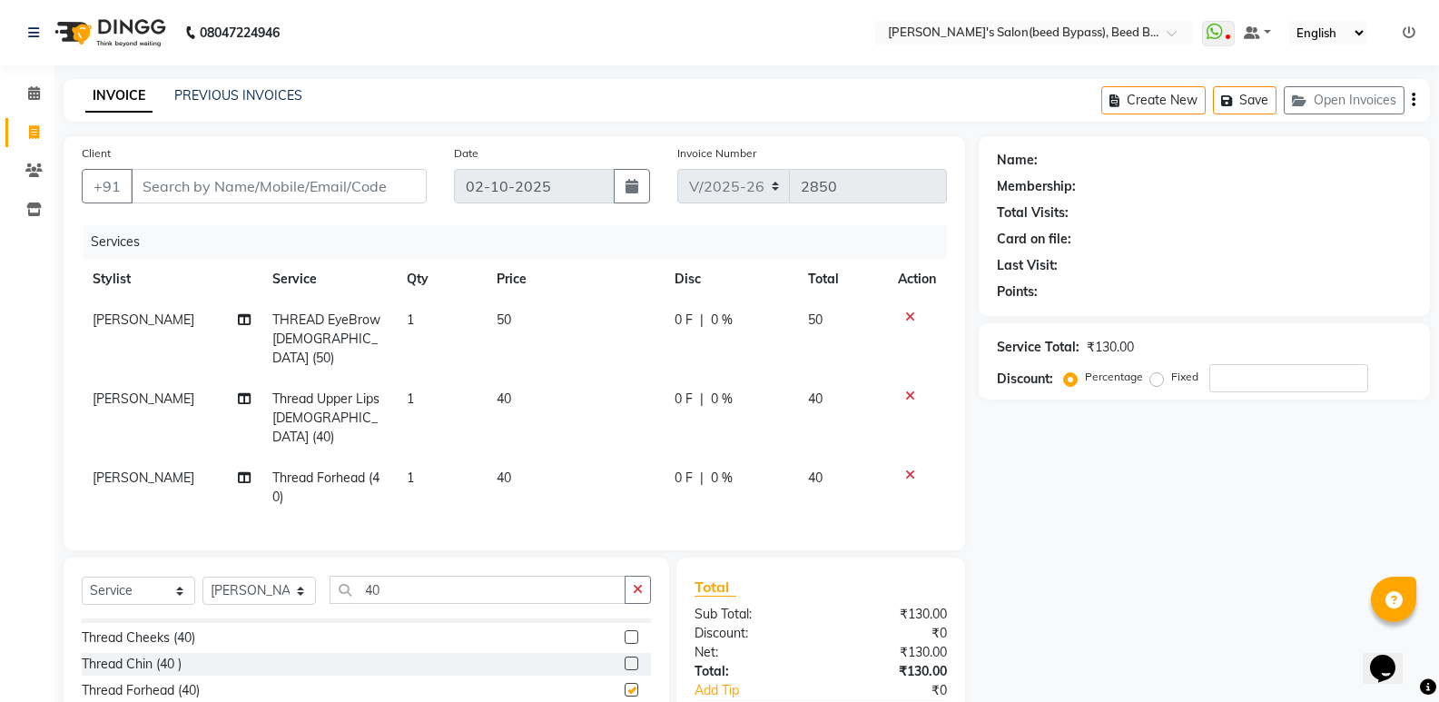
checkbox input "false"
click at [247, 186] on input "Client" at bounding box center [279, 186] width 296 height 34
type input "9"
type input "0"
type input "9822644497"
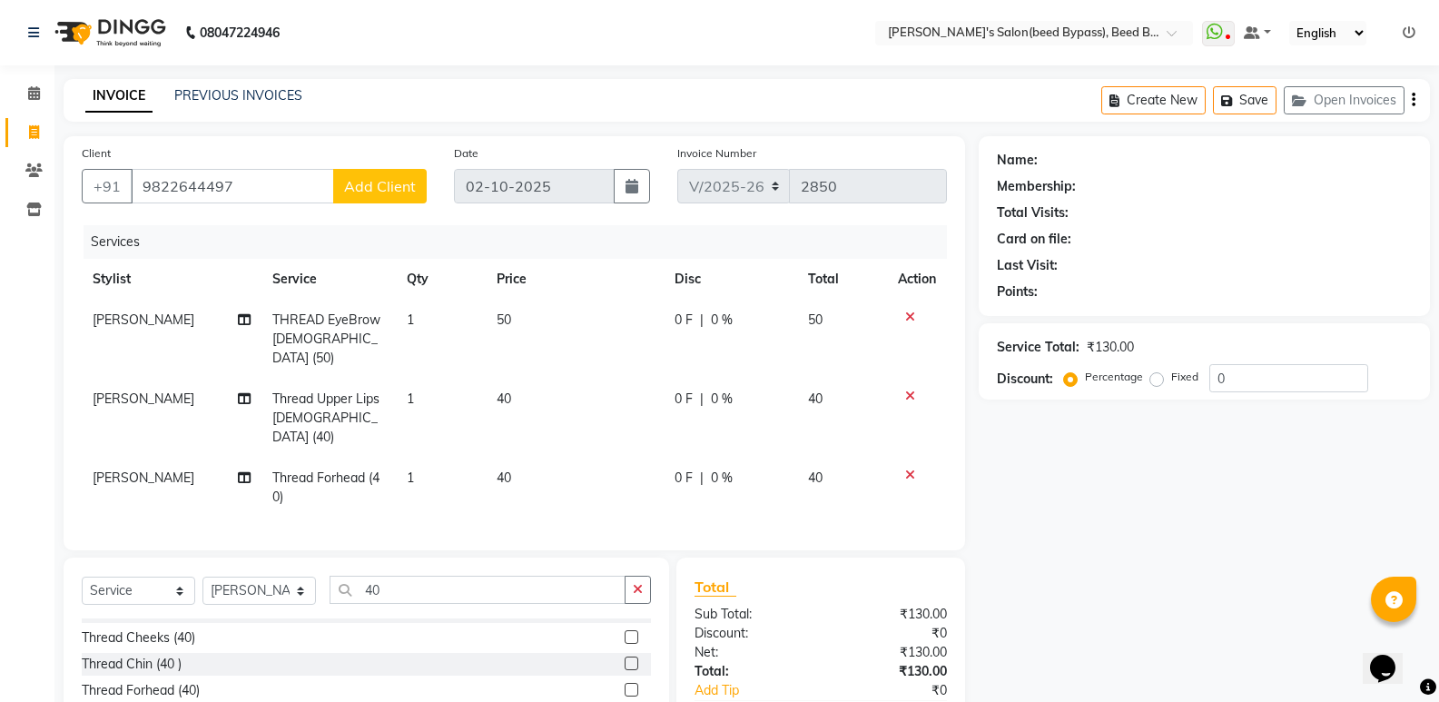
click at [368, 185] on span "Add Client" at bounding box center [380, 186] width 72 height 18
select select "22"
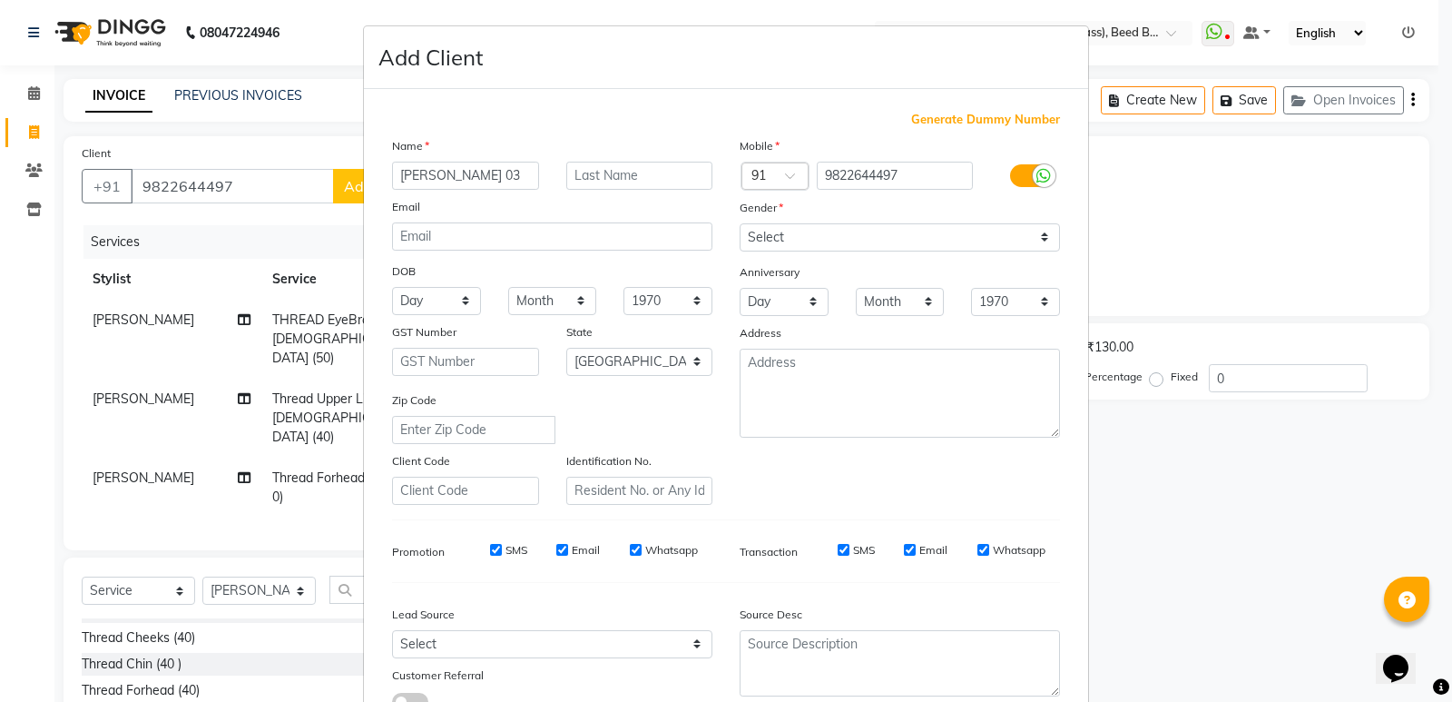
type input "[PERSON_NAME] 03"
click at [769, 231] on select "Select [DEMOGRAPHIC_DATA] [DEMOGRAPHIC_DATA] Other Prefer Not To Say" at bounding box center [900, 237] width 320 height 28
select select "[DEMOGRAPHIC_DATA]"
click at [740, 223] on select "Select [DEMOGRAPHIC_DATA] [DEMOGRAPHIC_DATA] Other Prefer Not To Say" at bounding box center [900, 237] width 320 height 28
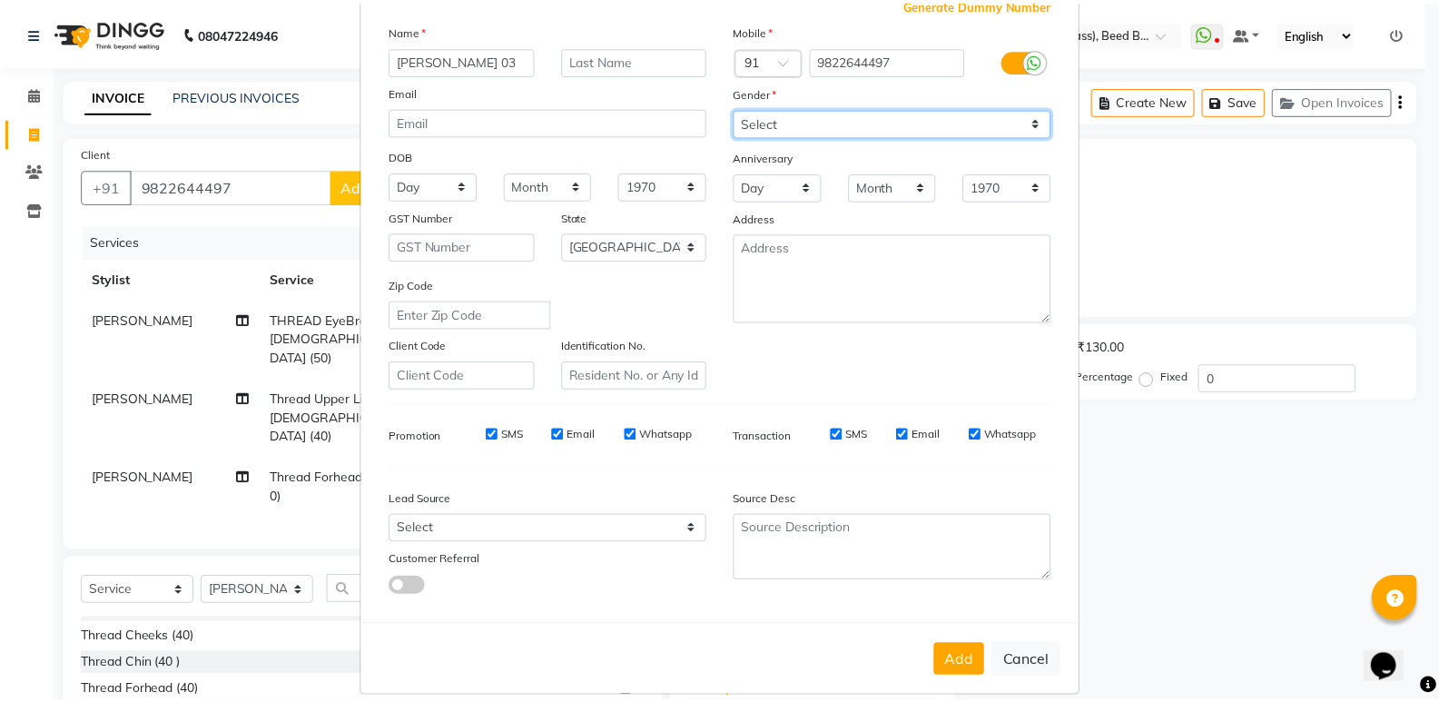
scroll to position [136, 0]
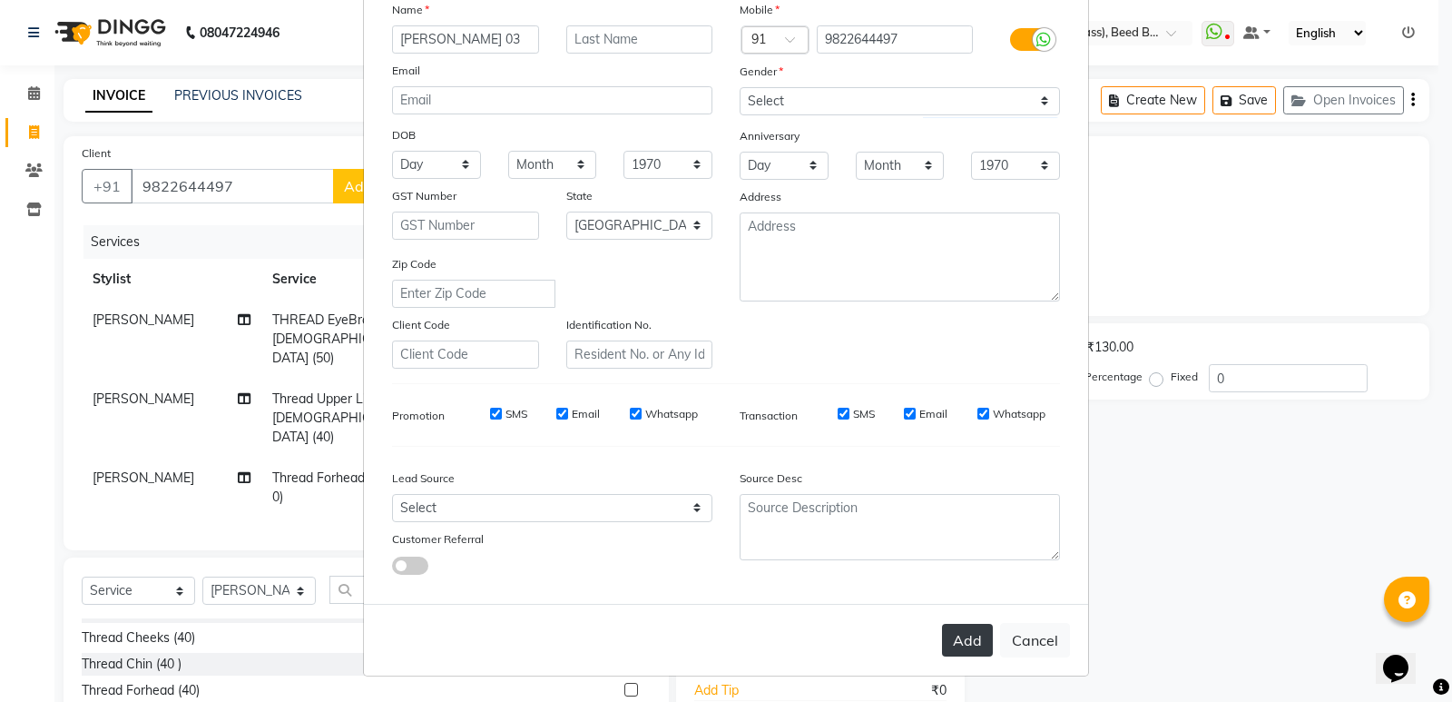
click at [954, 640] on button "Add" at bounding box center [967, 640] width 51 height 33
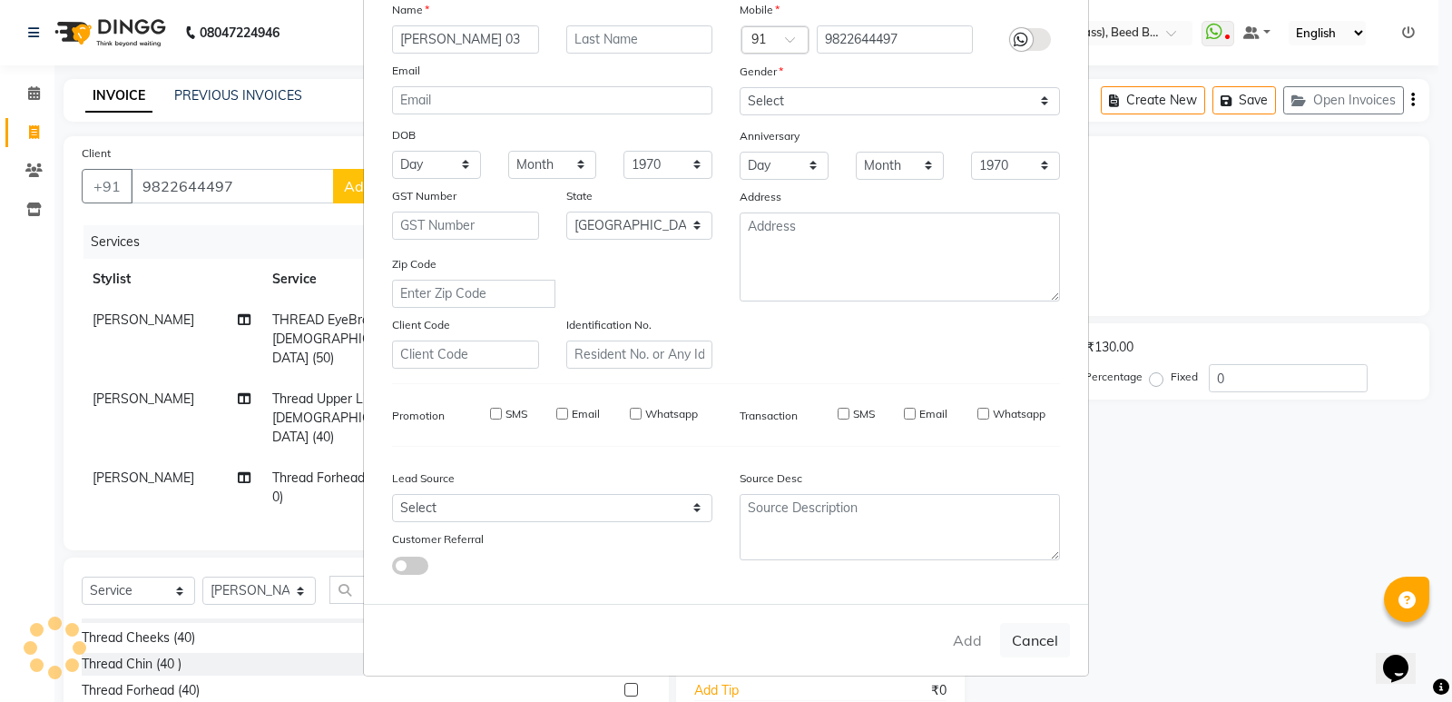
type input "98******97"
select select
select select "null"
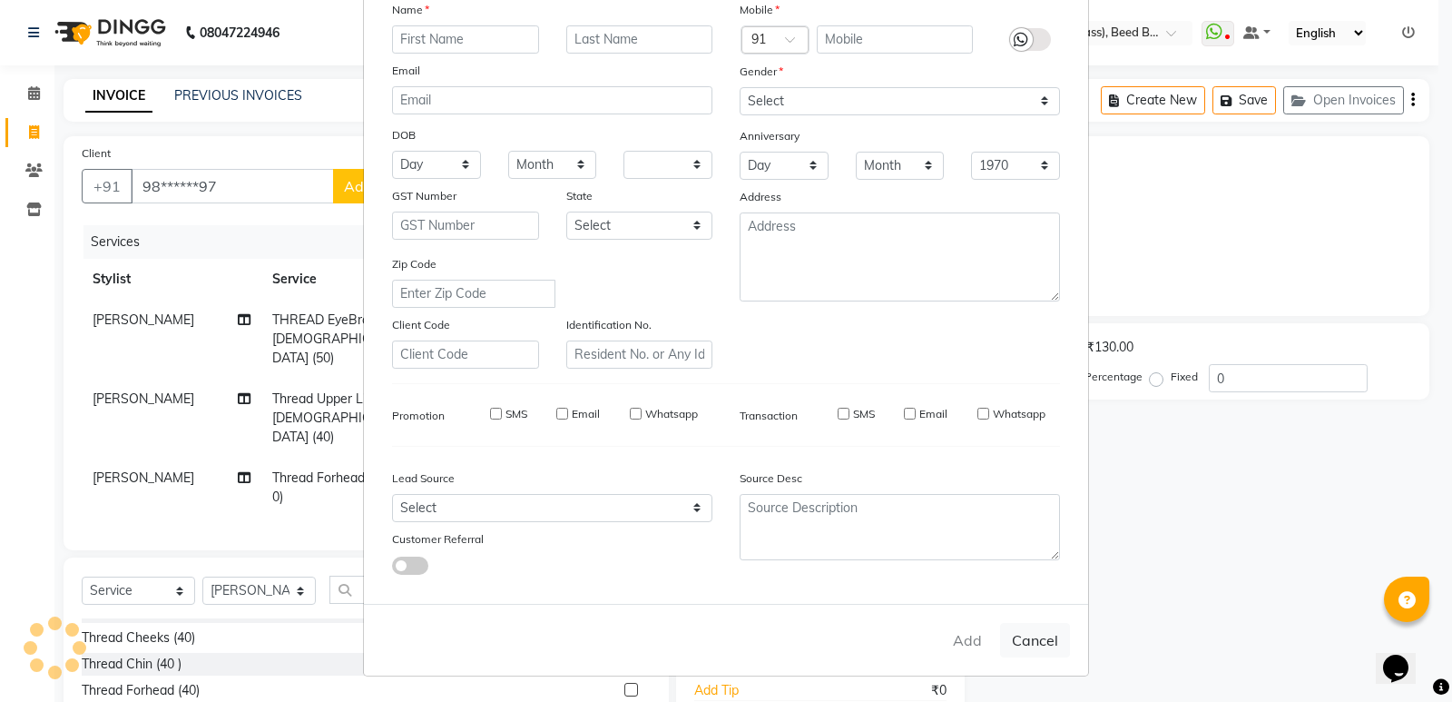
select select
checkbox input "false"
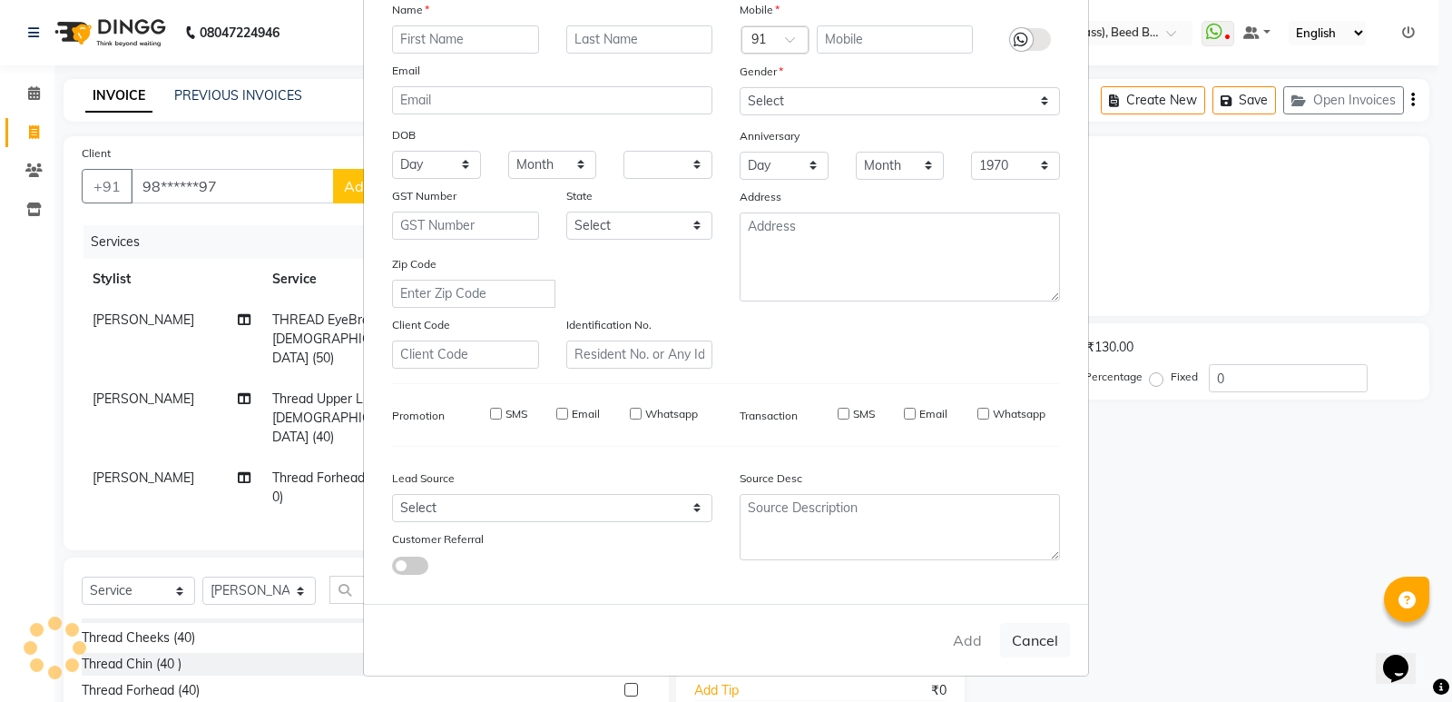
checkbox input "false"
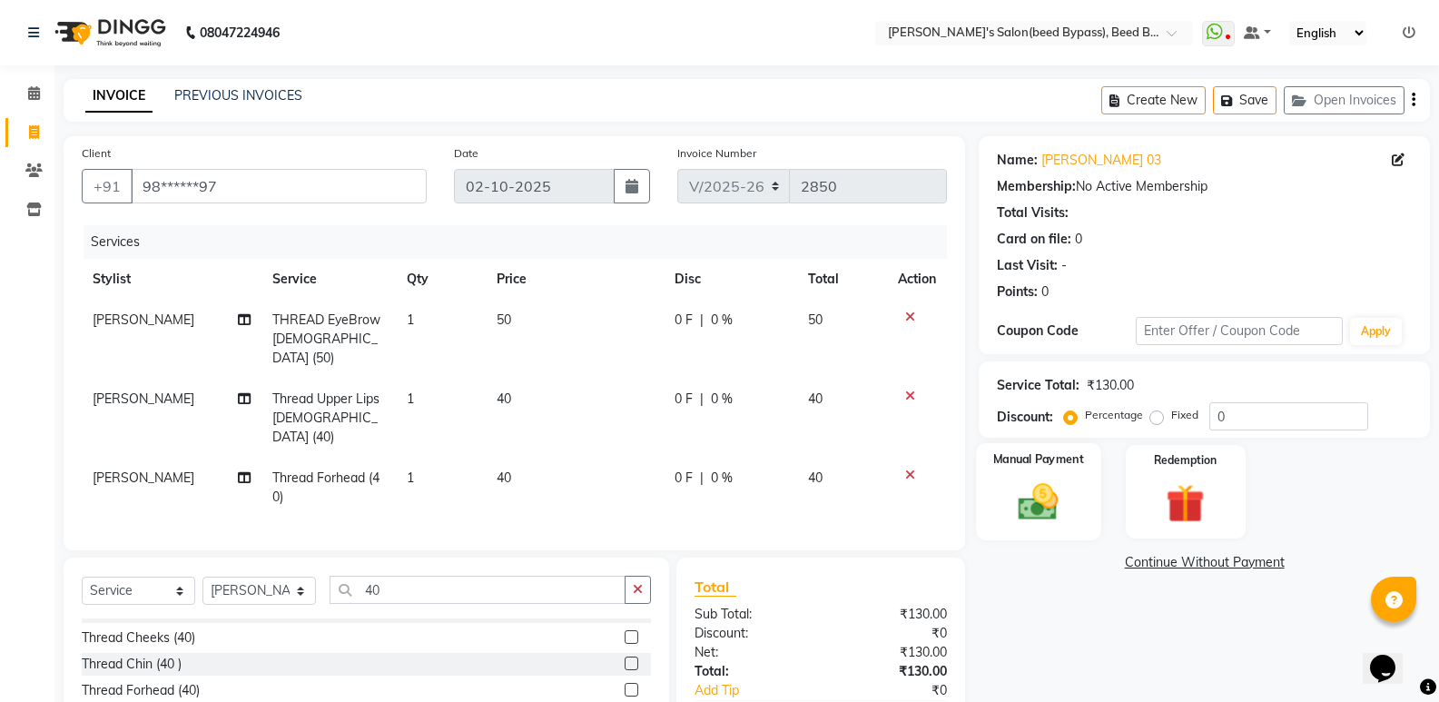
click at [1033, 512] on img at bounding box center [1038, 501] width 64 height 46
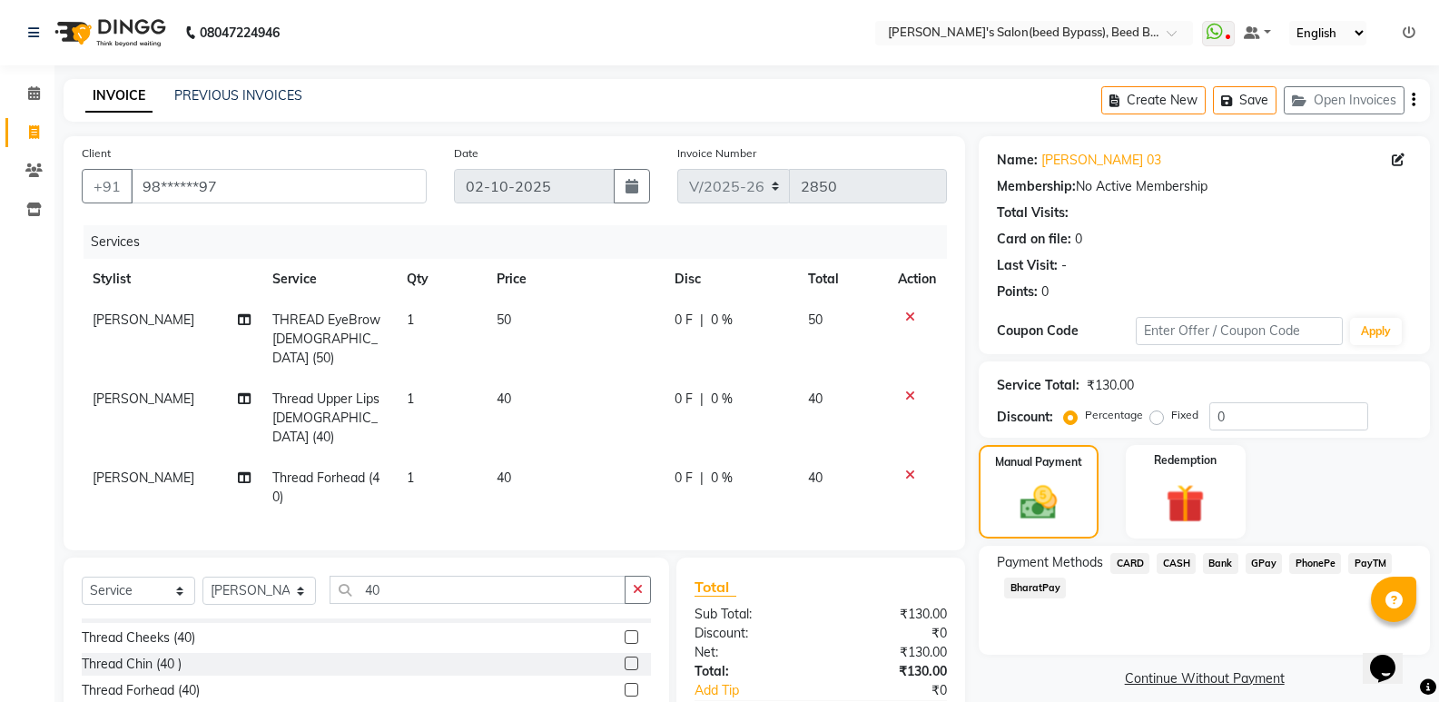
scroll to position [126, 0]
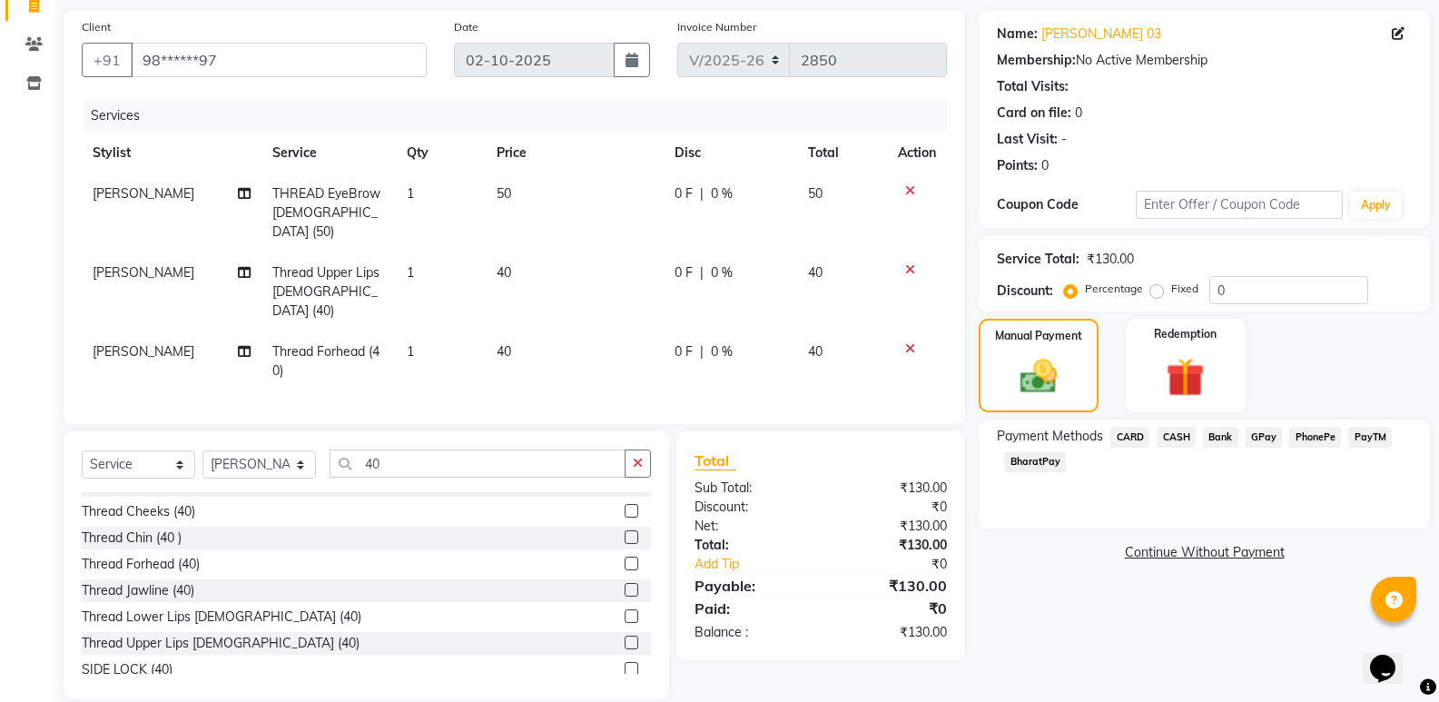
click at [1188, 437] on span "CASH" at bounding box center [1175, 437] width 39 height 21
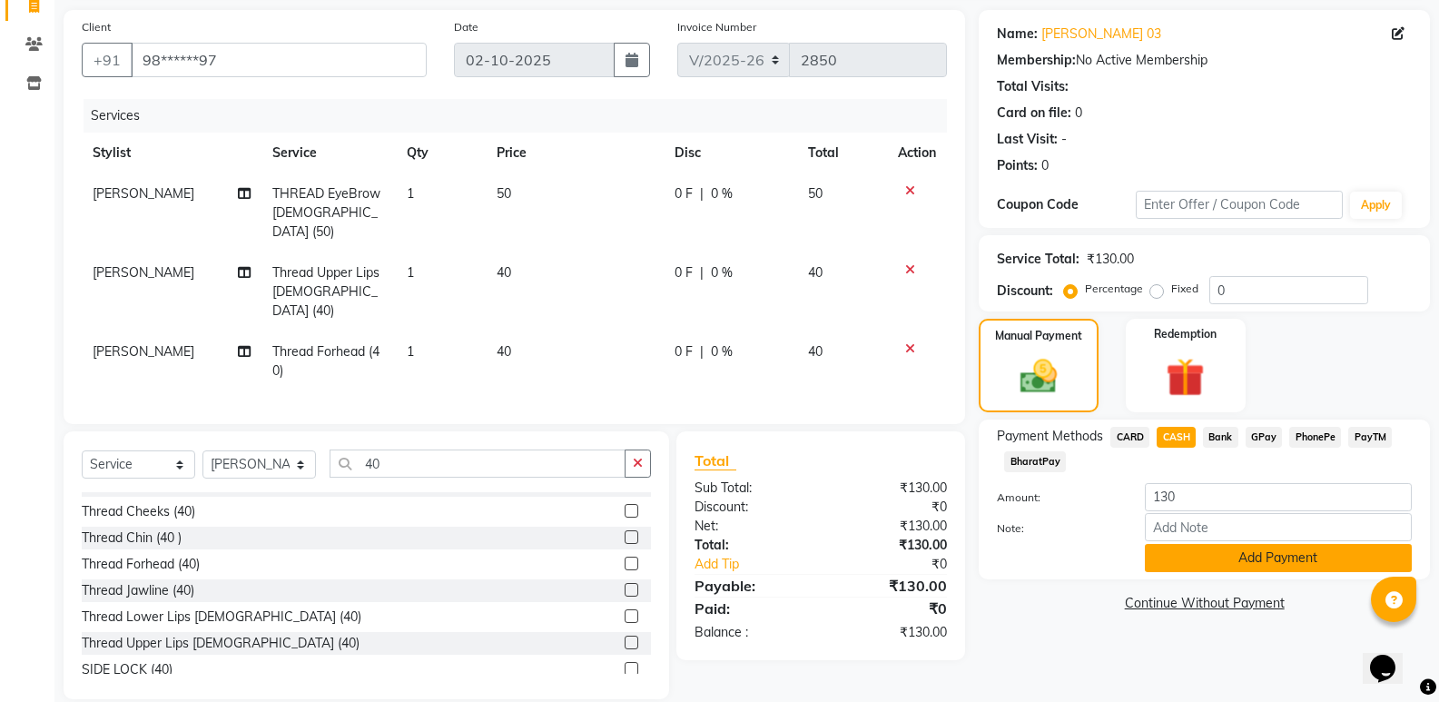
click at [1218, 555] on button "Add Payment" at bounding box center [1277, 558] width 267 height 28
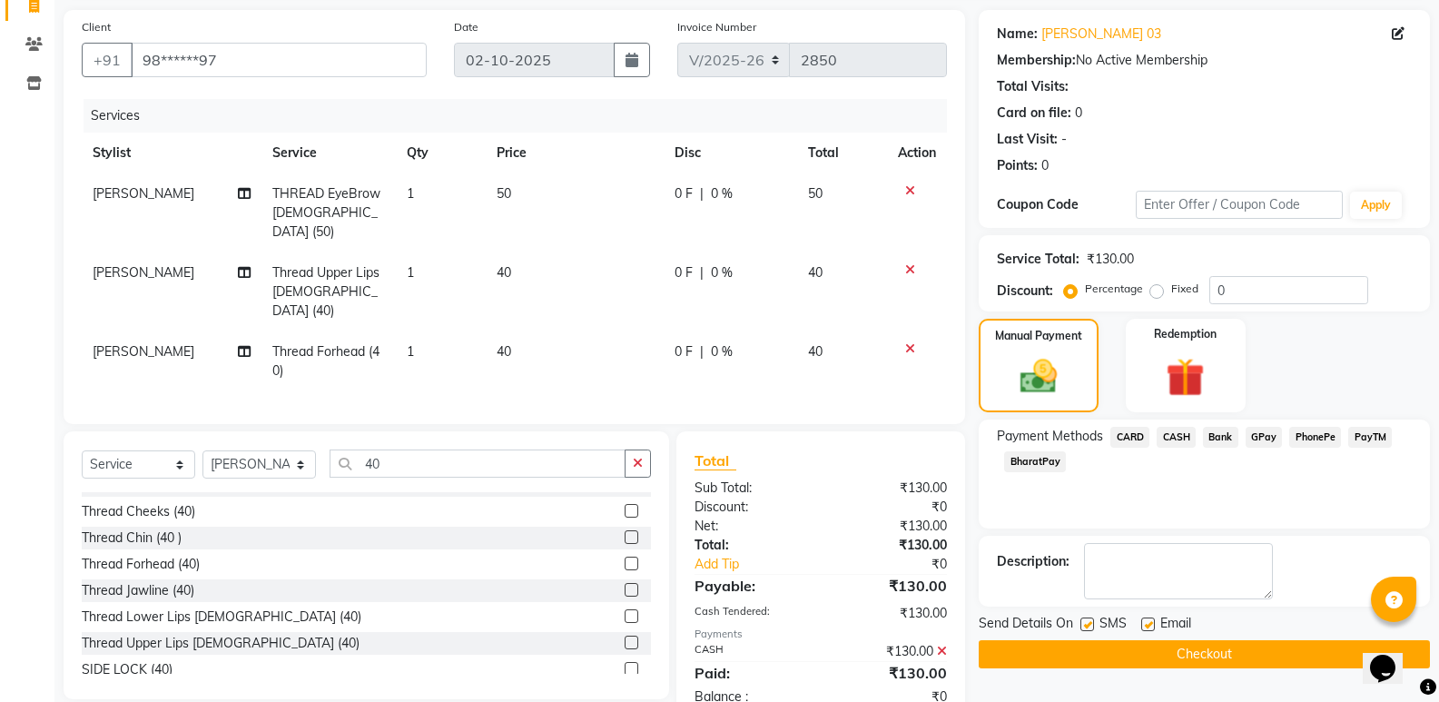
scroll to position [152, 0]
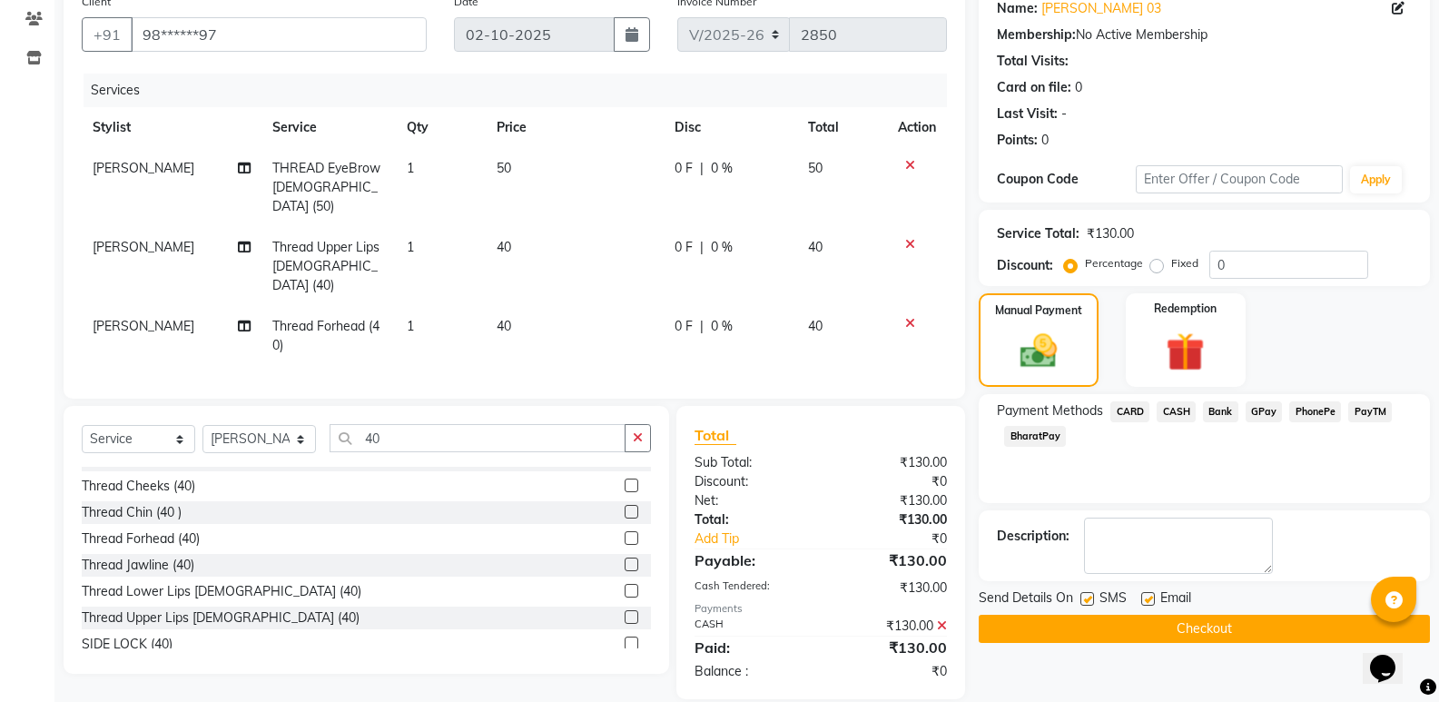
click at [1211, 625] on button "Checkout" at bounding box center [1203, 628] width 451 height 28
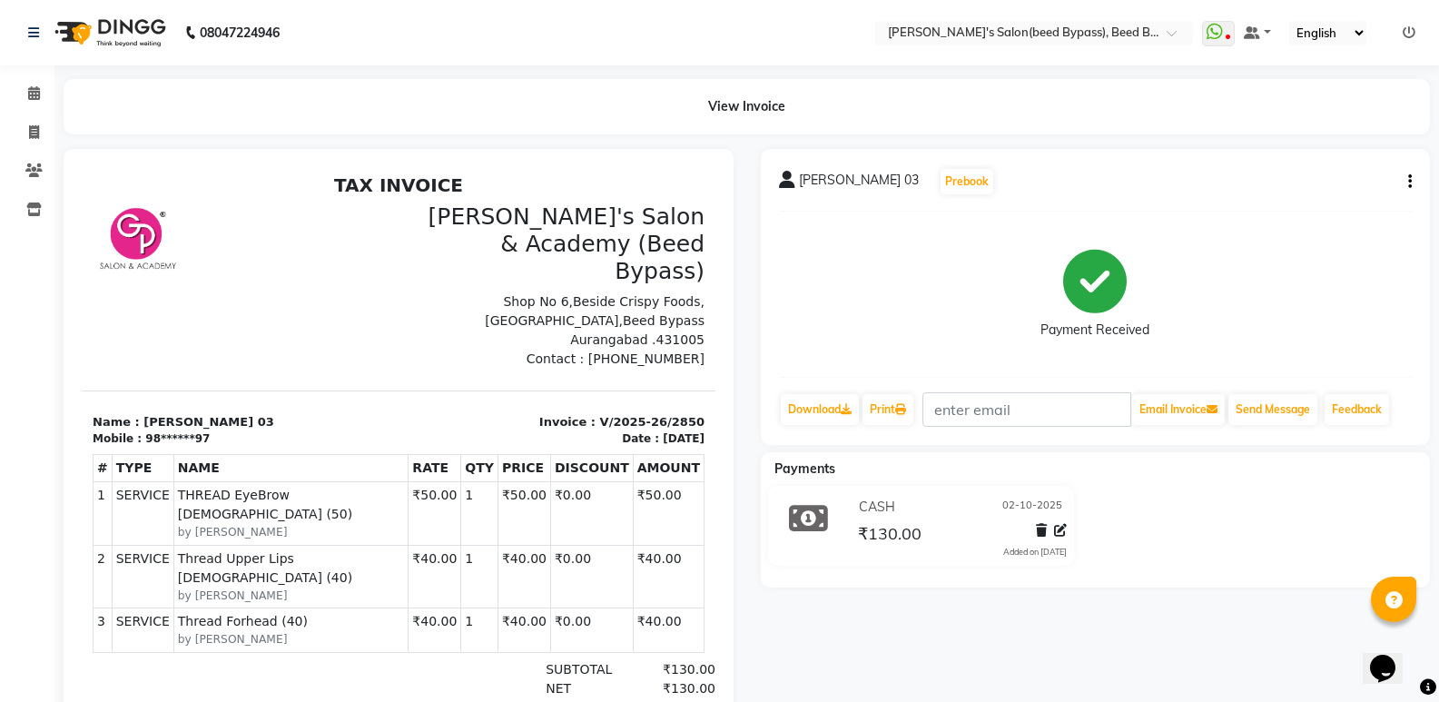
scroll to position [145, 0]
